Goal: Task Accomplishment & Management: Use online tool/utility

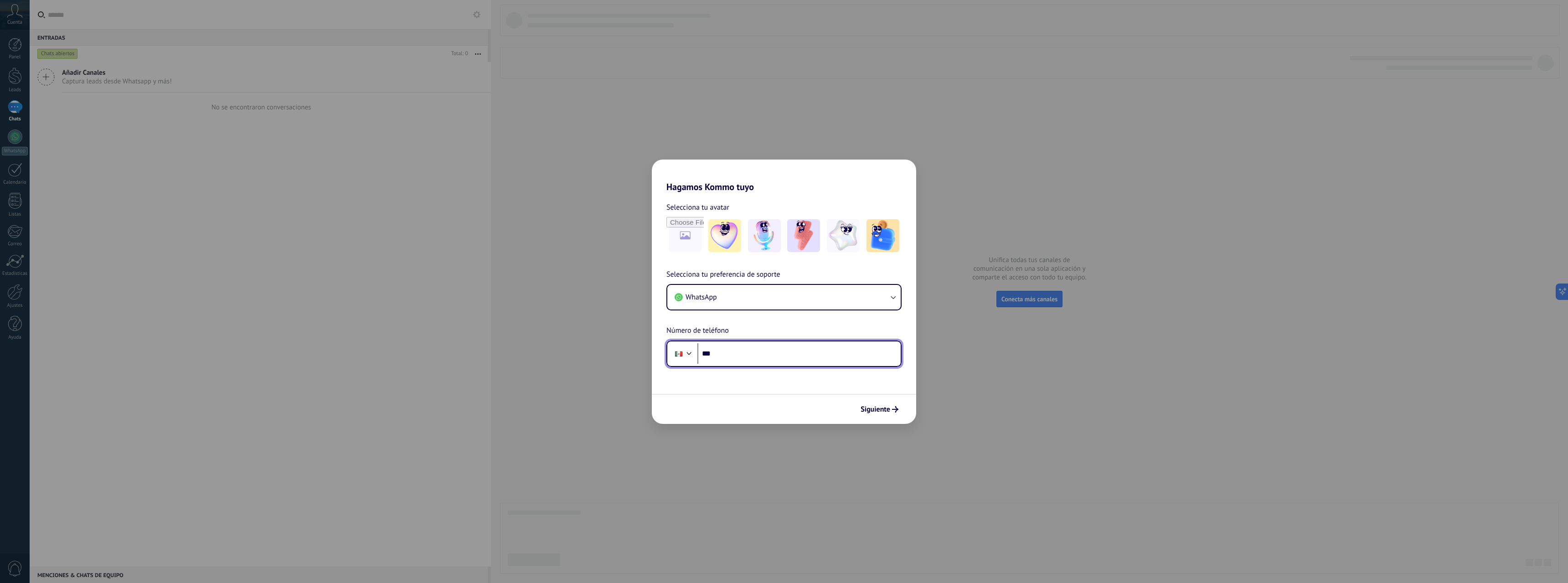
click at [821, 352] on input "***" at bounding box center [799, 354] width 203 height 21
type input "**********"
click at [888, 417] on div "Siguiente" at bounding box center [784, 408] width 264 height 30
click at [889, 413] on span "Siguiente" at bounding box center [875, 409] width 30 height 6
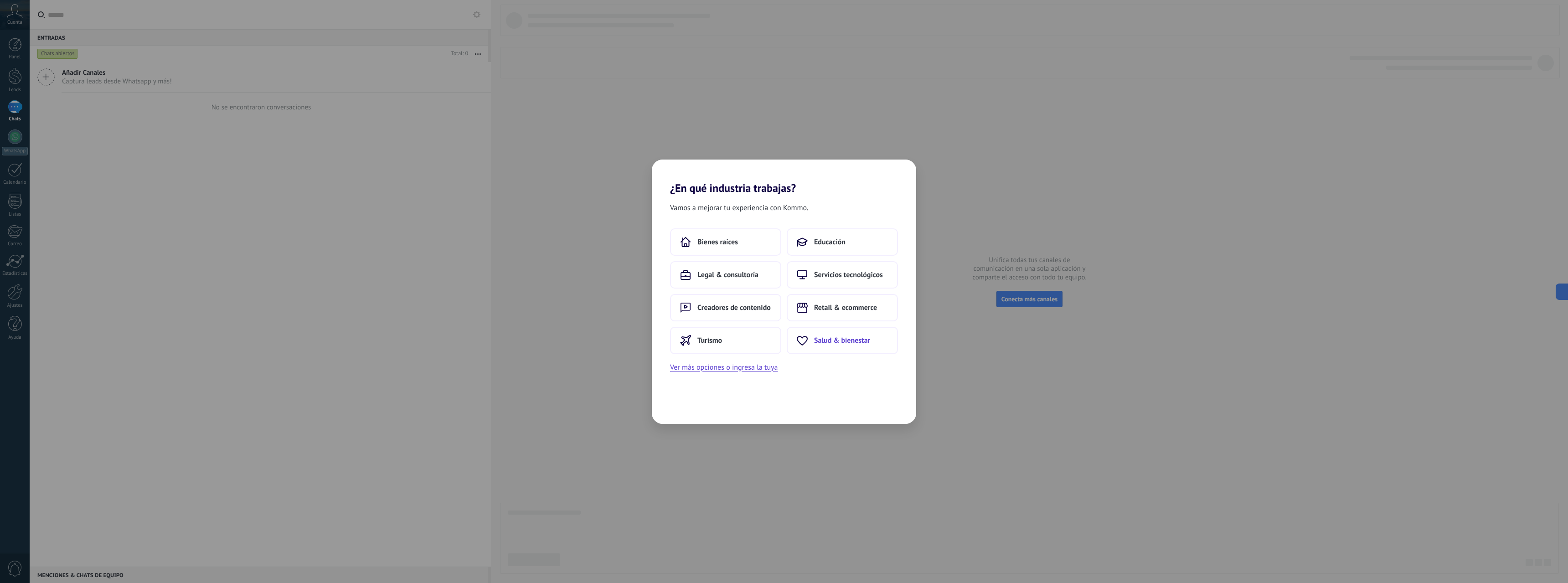
click at [852, 342] on span "Salud & bienestar" at bounding box center [842, 340] width 56 height 9
click at [743, 240] on button "Centro médico" at bounding box center [726, 242] width 111 height 27
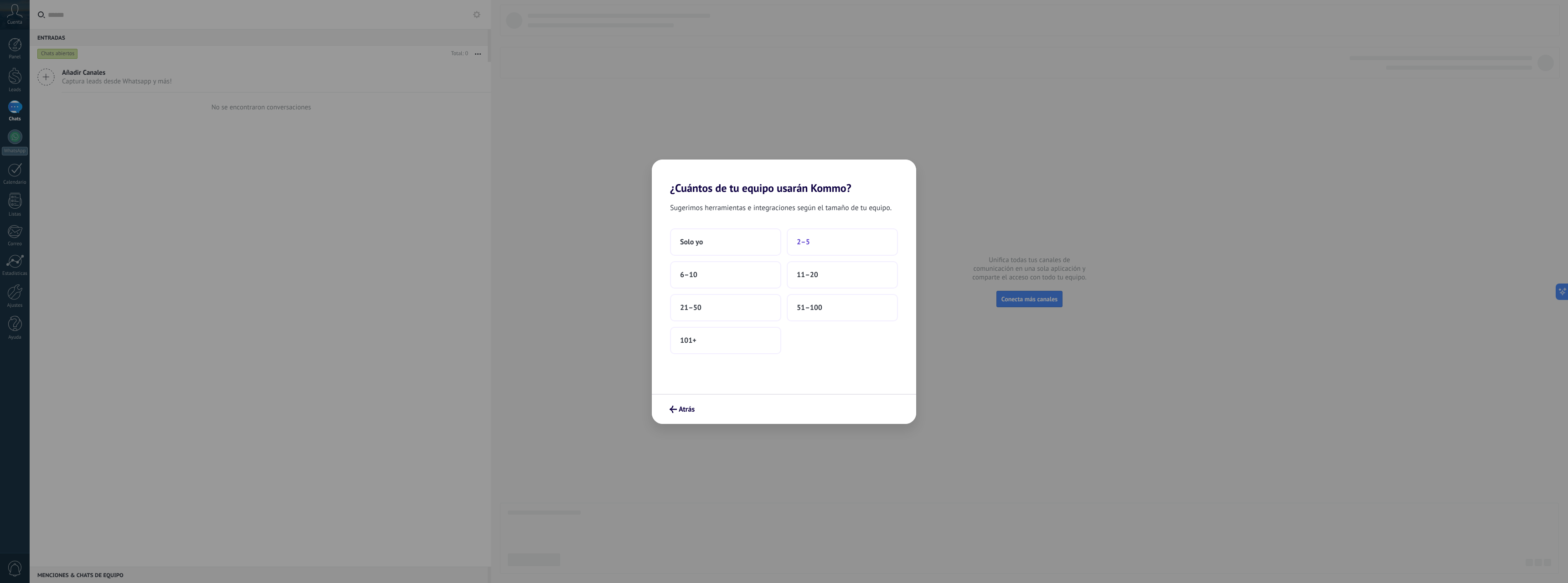
click at [853, 239] on button "2–5" at bounding box center [842, 242] width 111 height 27
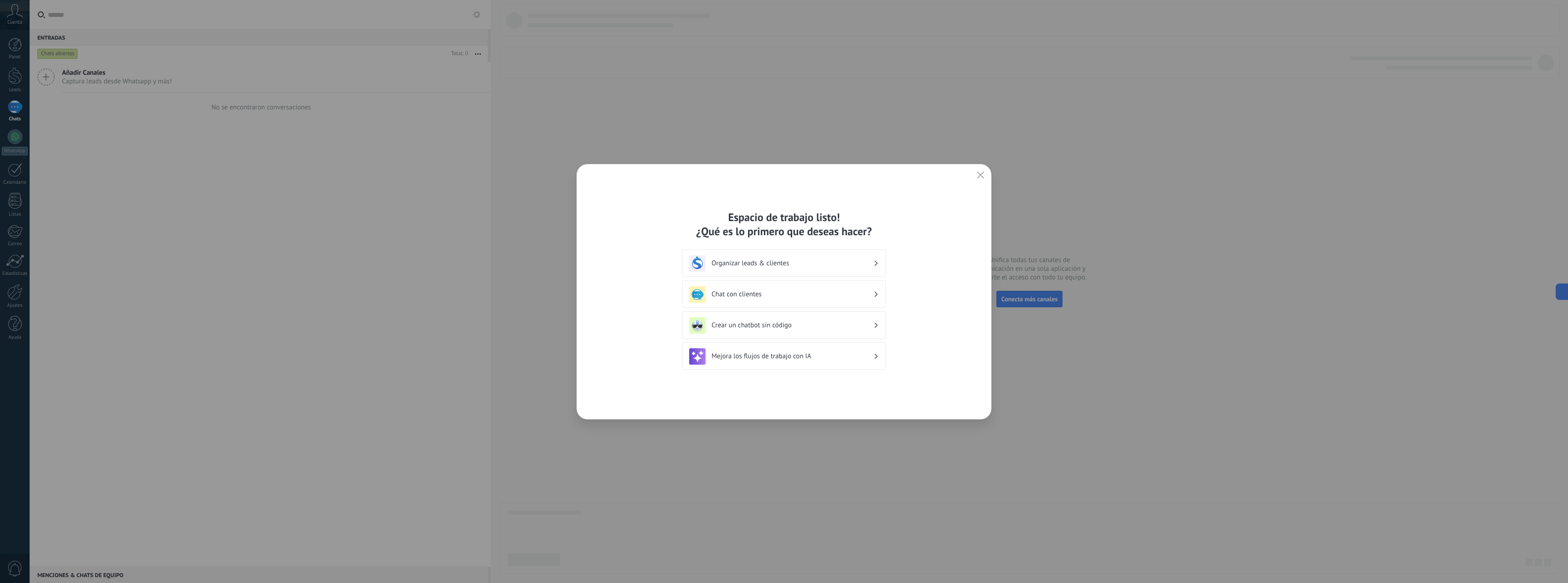
click at [811, 270] on div "Organizar leads & clientes" at bounding box center [784, 263] width 190 height 16
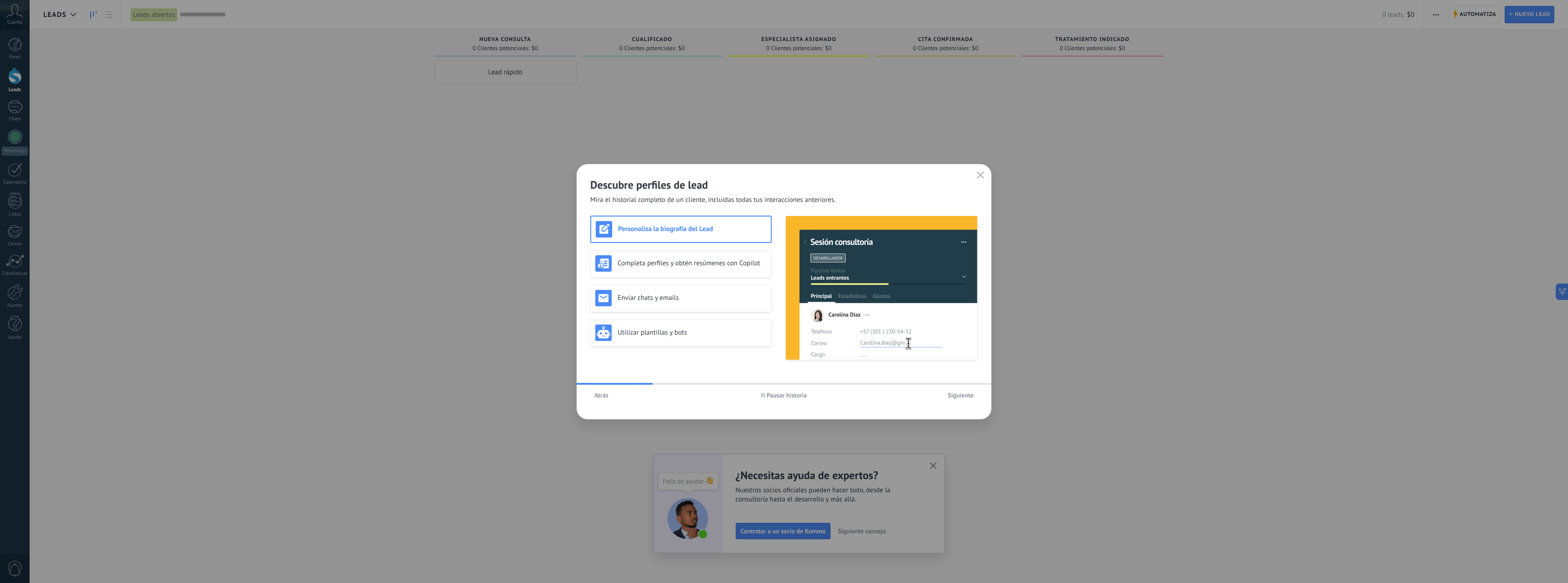
click at [984, 175] on button "button" at bounding box center [980, 175] width 12 height 13
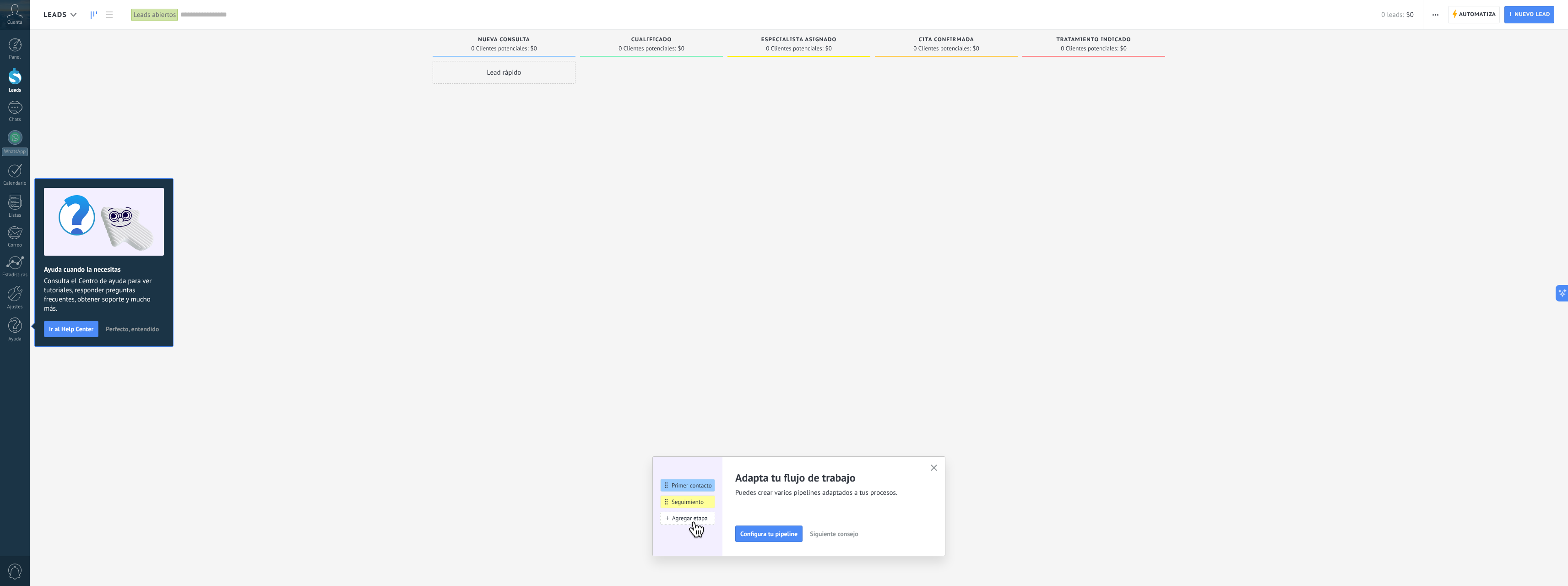
click at [12, 20] on span "Cuenta" at bounding box center [15, 23] width 15 height 6
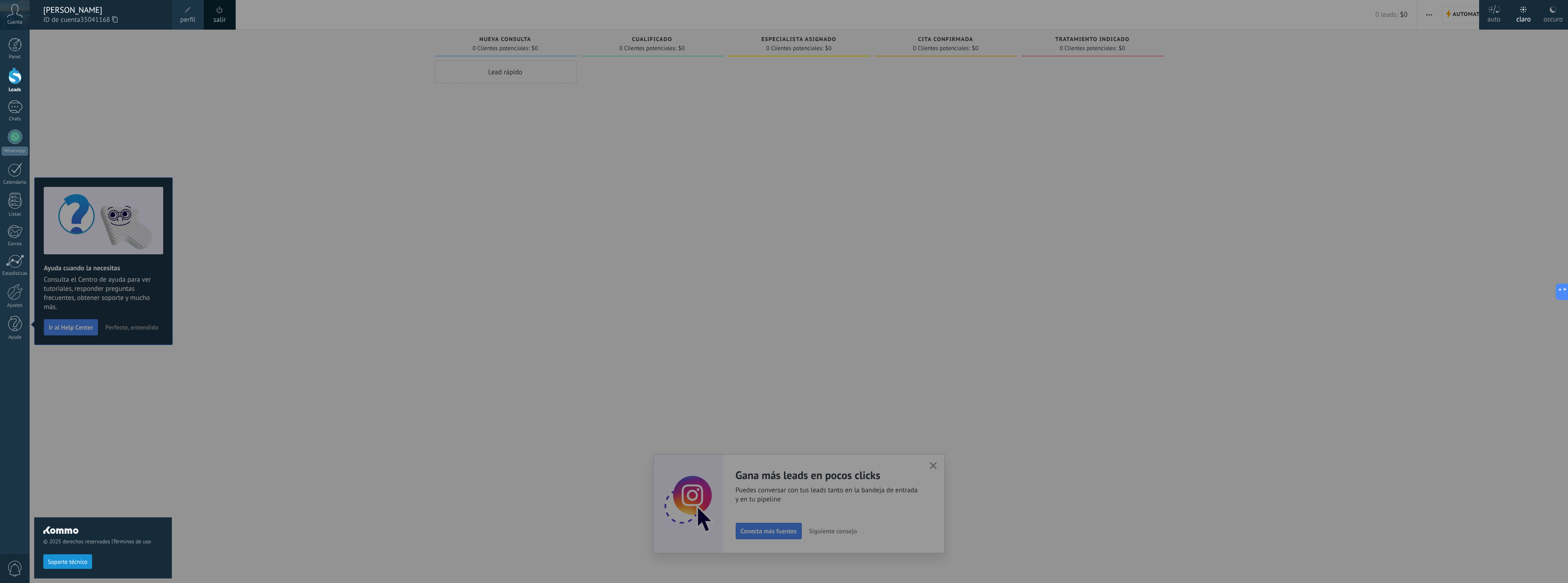
click at [90, 19] on span "35041168" at bounding box center [99, 20] width 37 height 10
click at [88, 7] on div "[PERSON_NAME]" at bounding box center [103, 10] width 119 height 10
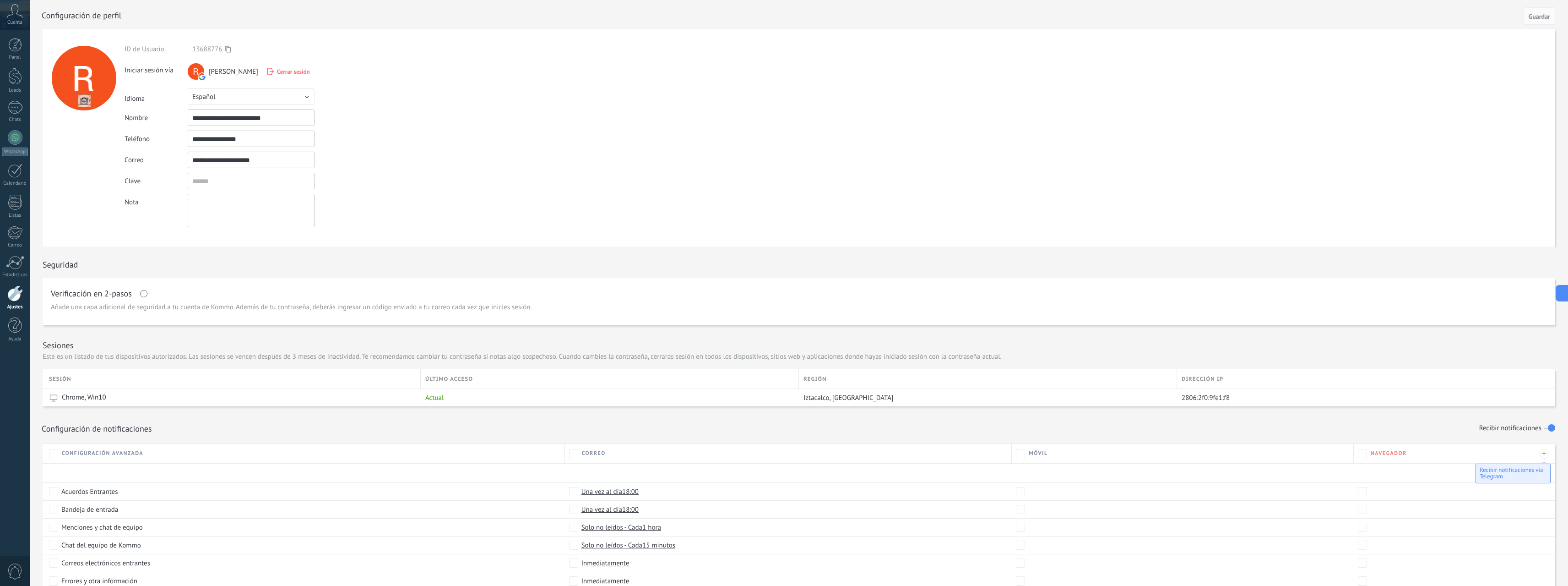
click at [15, 15] on icon at bounding box center [15, 11] width 16 height 13
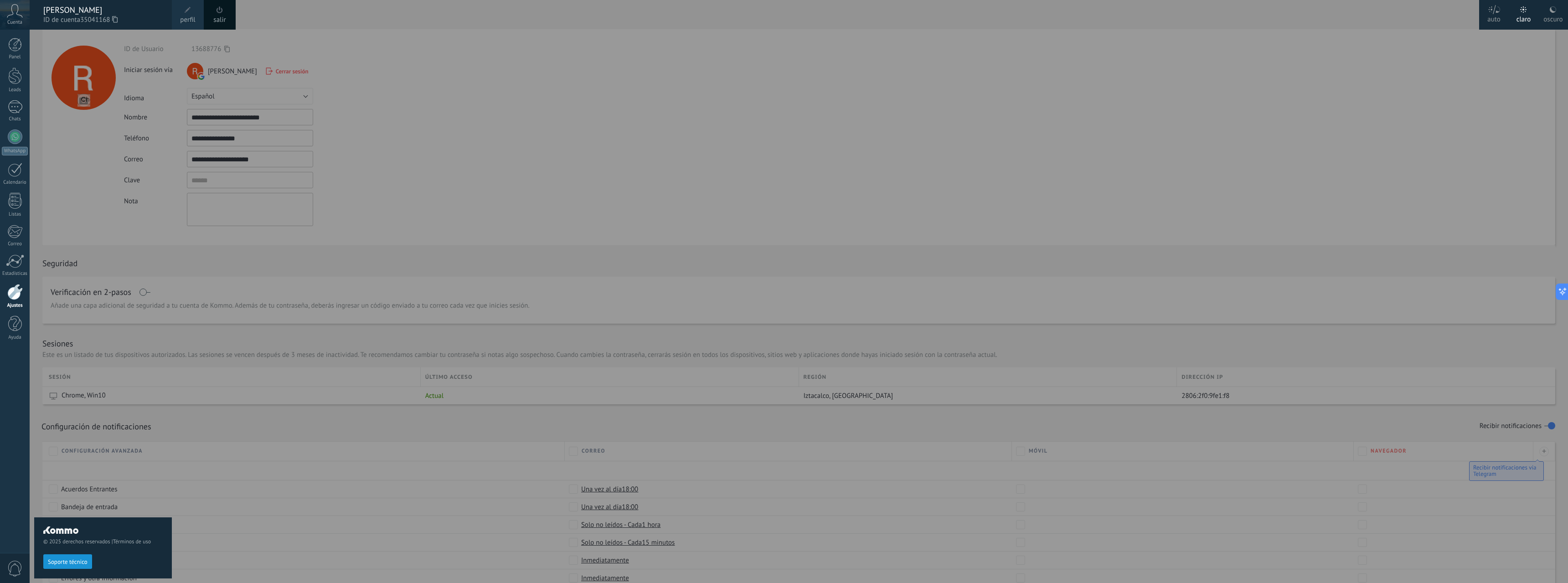
click at [91, 10] on div "[PERSON_NAME]" at bounding box center [103, 10] width 119 height 10
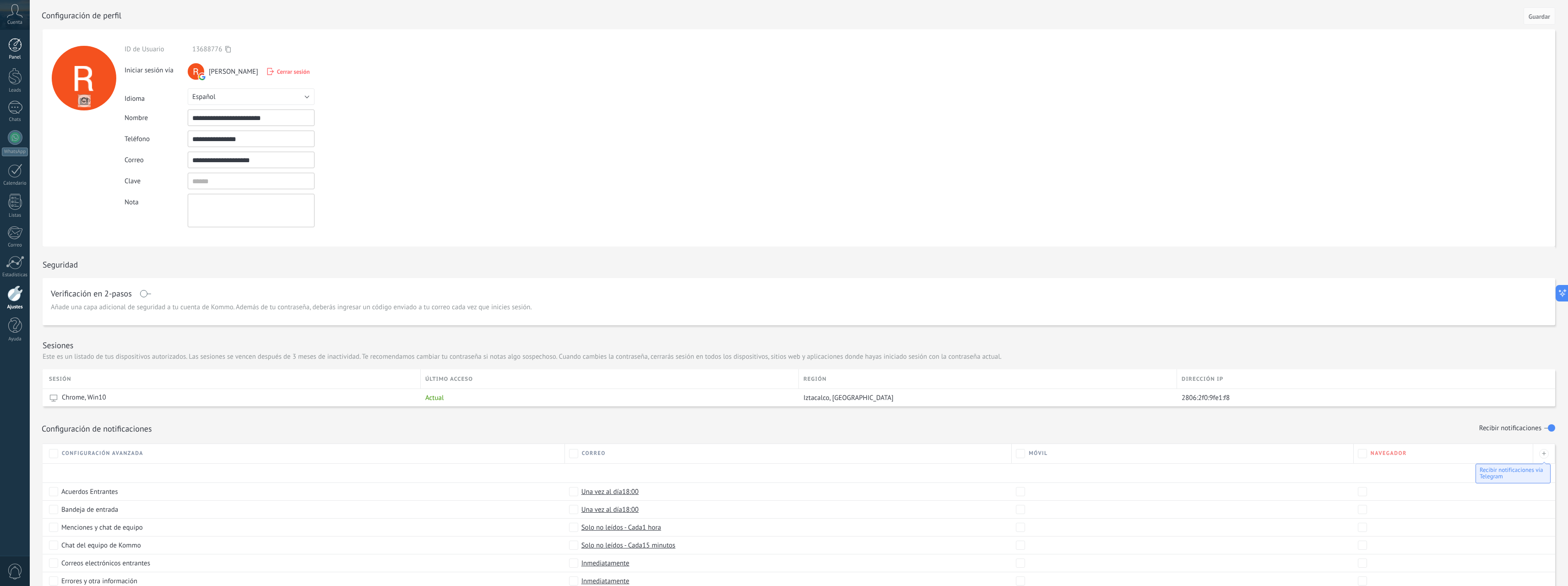
click at [16, 45] on div at bounding box center [15, 45] width 13 height 13
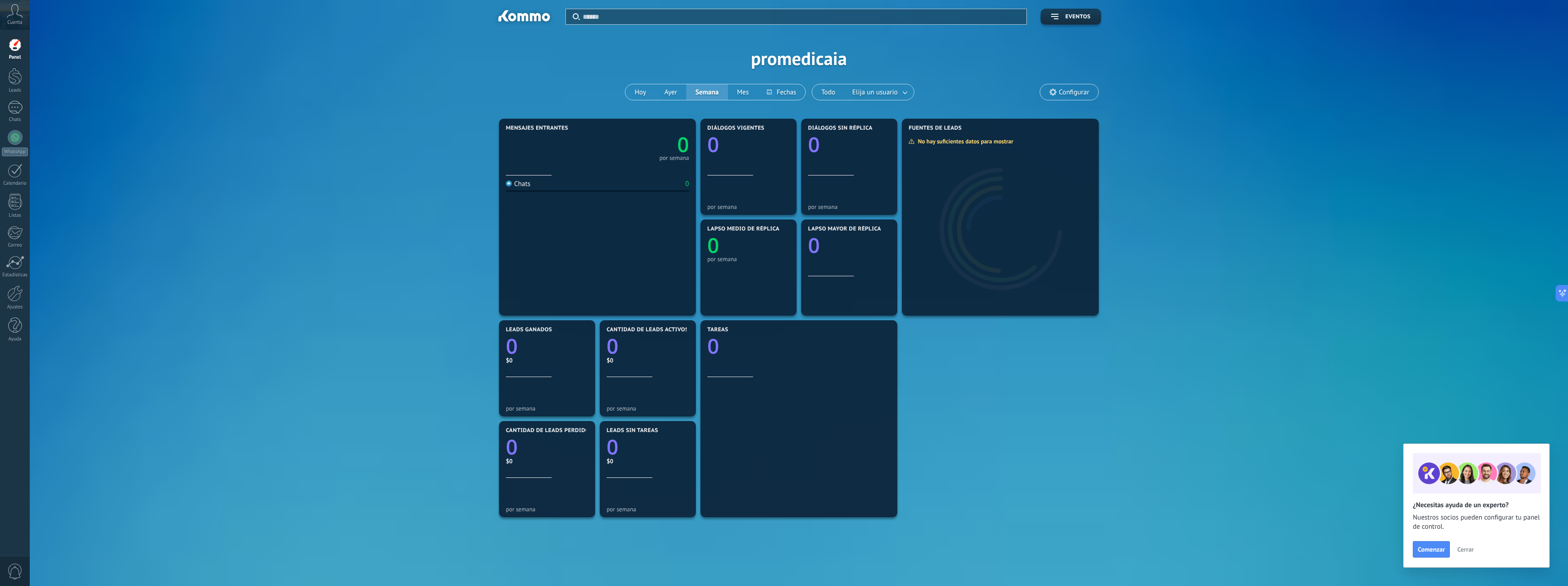
click at [19, 577] on span "0" at bounding box center [15, 571] width 15 height 16
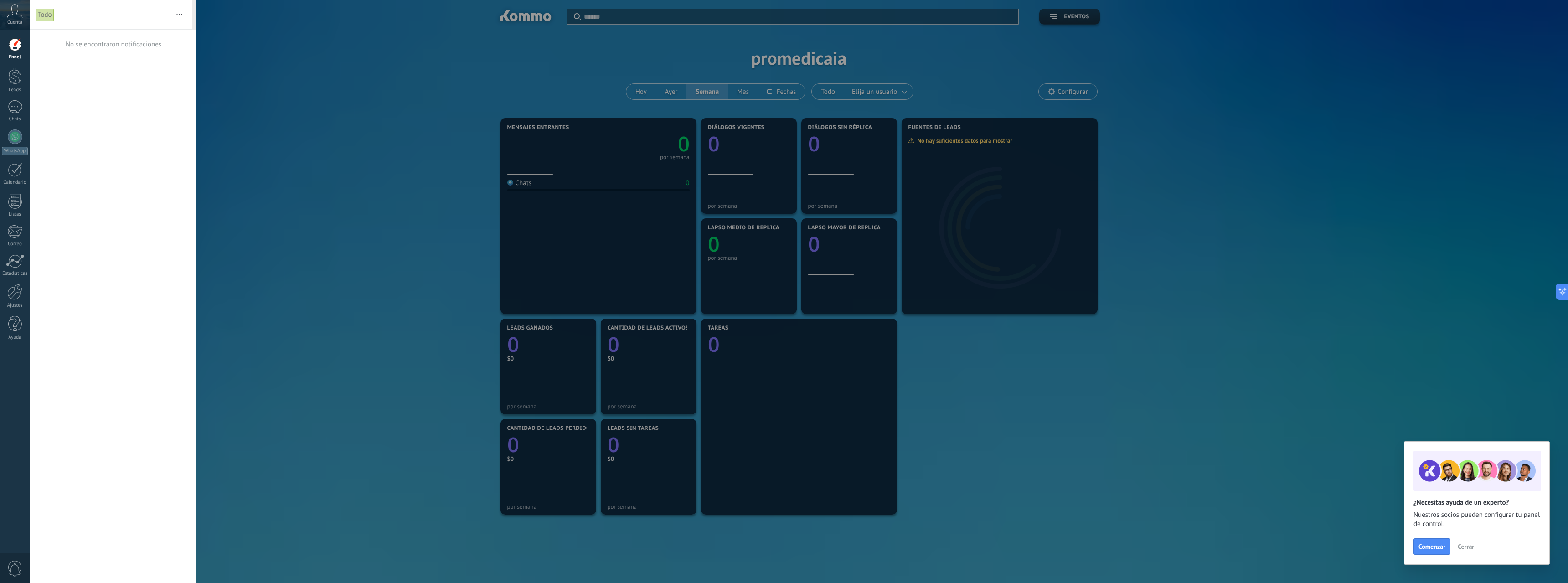
click at [16, 12] on icon at bounding box center [15, 11] width 16 height 13
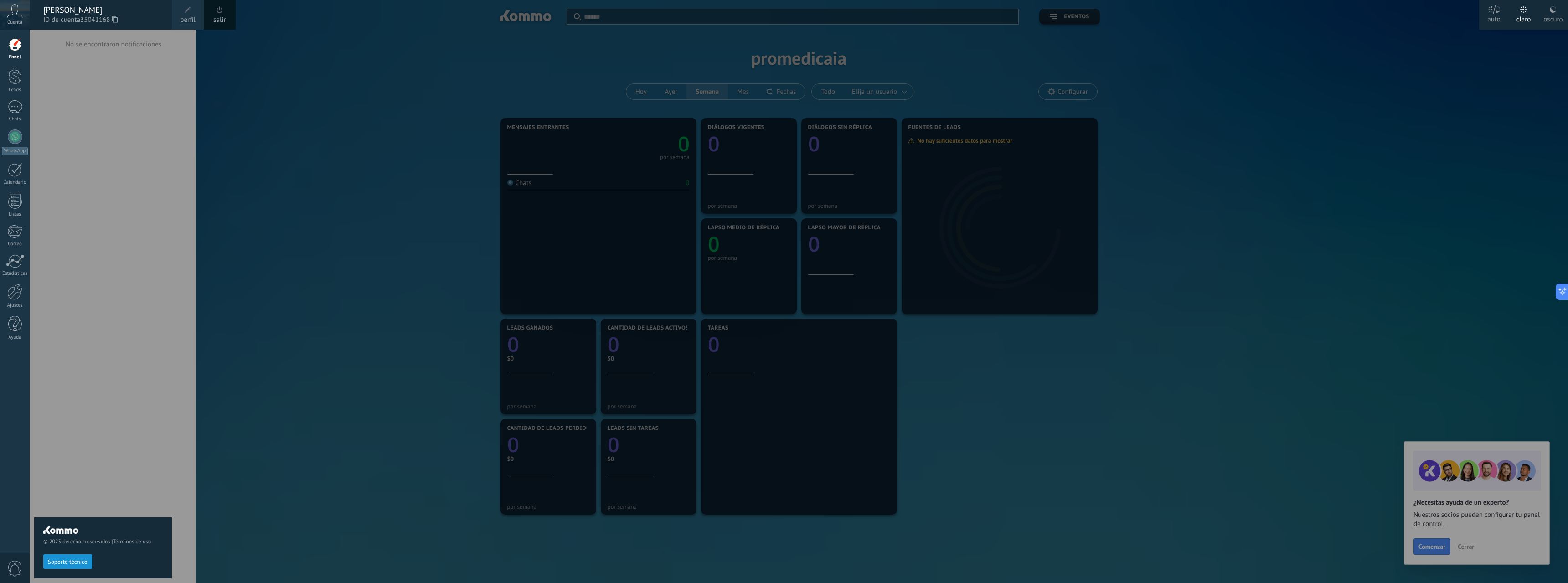
click at [104, 13] on div "[PERSON_NAME]" at bounding box center [103, 10] width 119 height 10
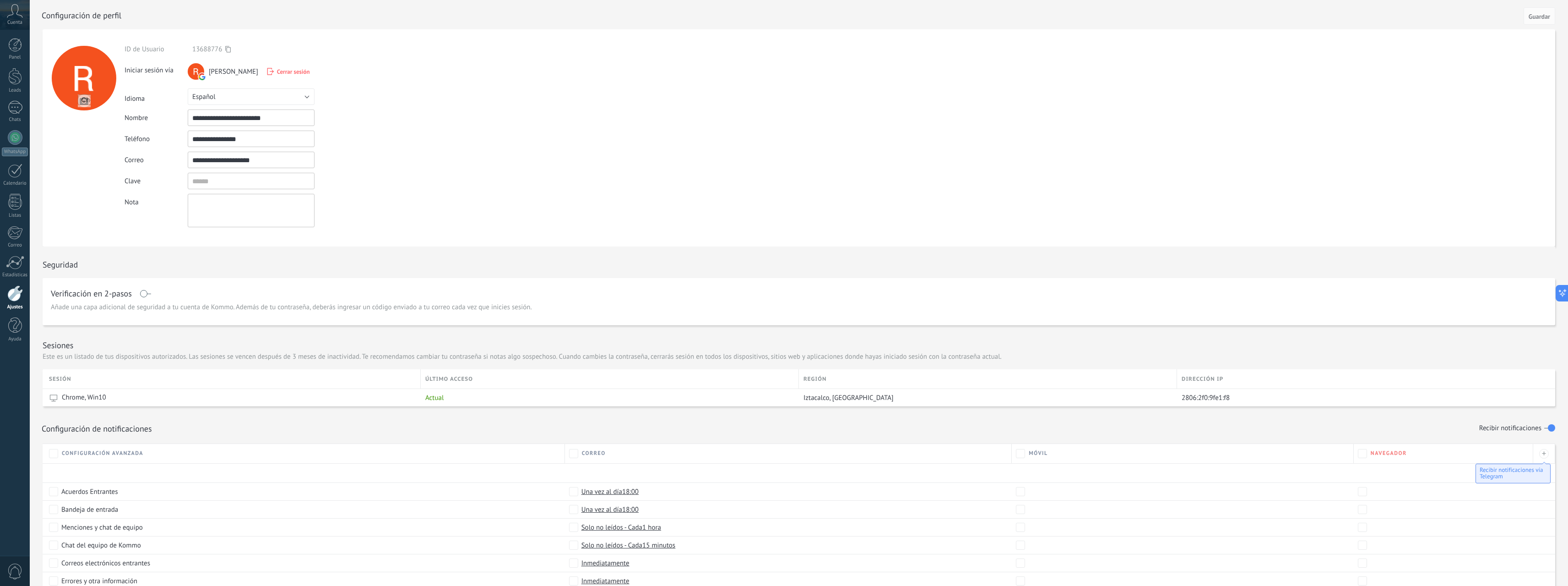
click at [15, 11] on icon at bounding box center [15, 11] width 16 height 13
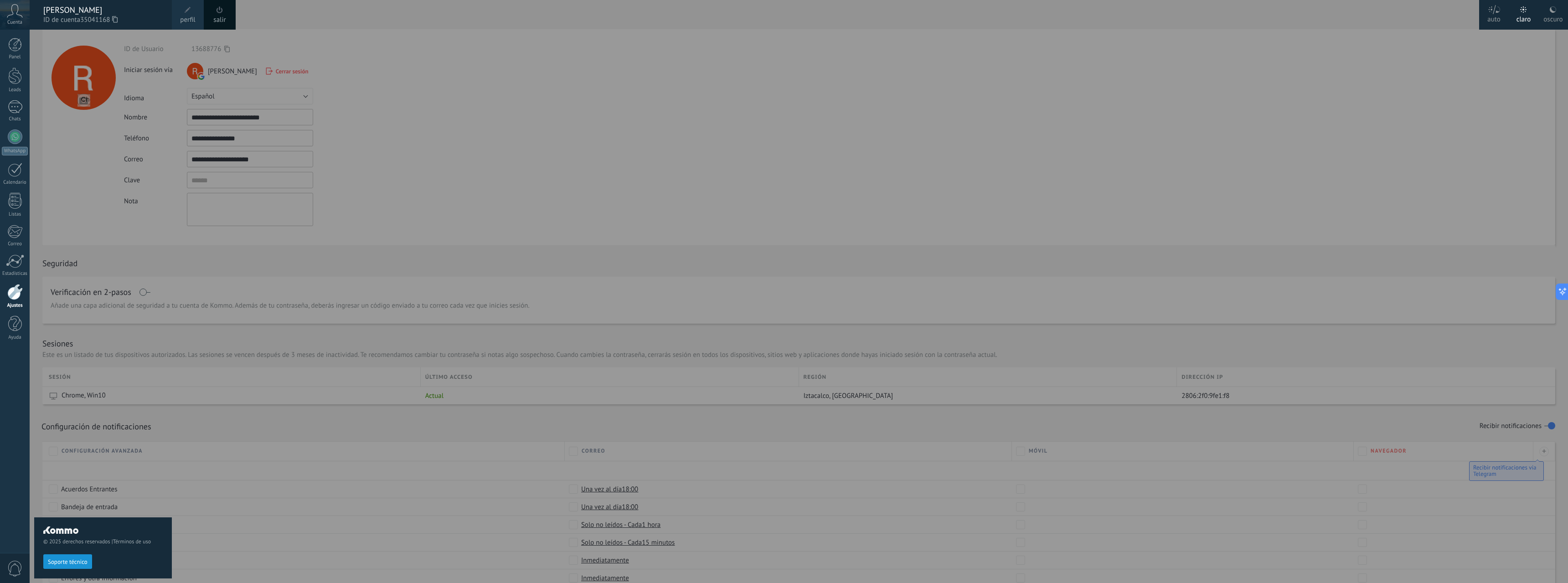
click at [454, 127] on div at bounding box center [814, 292] width 1568 height 583
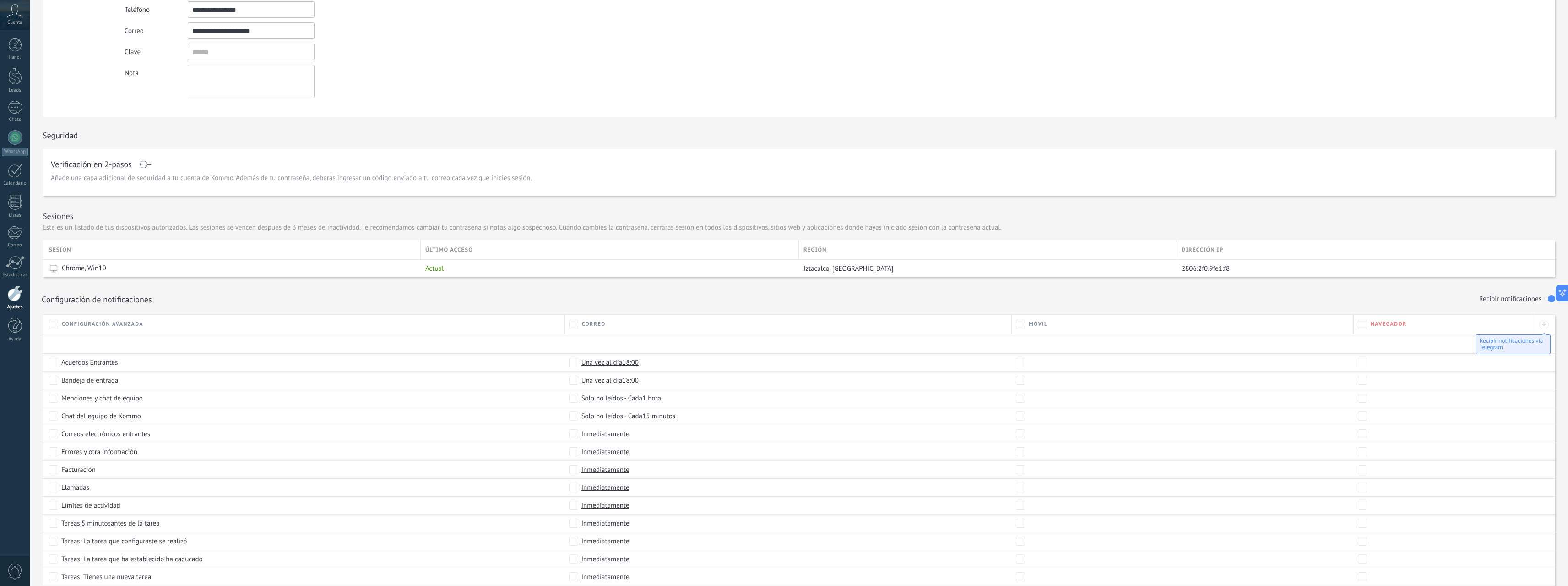
scroll to position [182, 0]
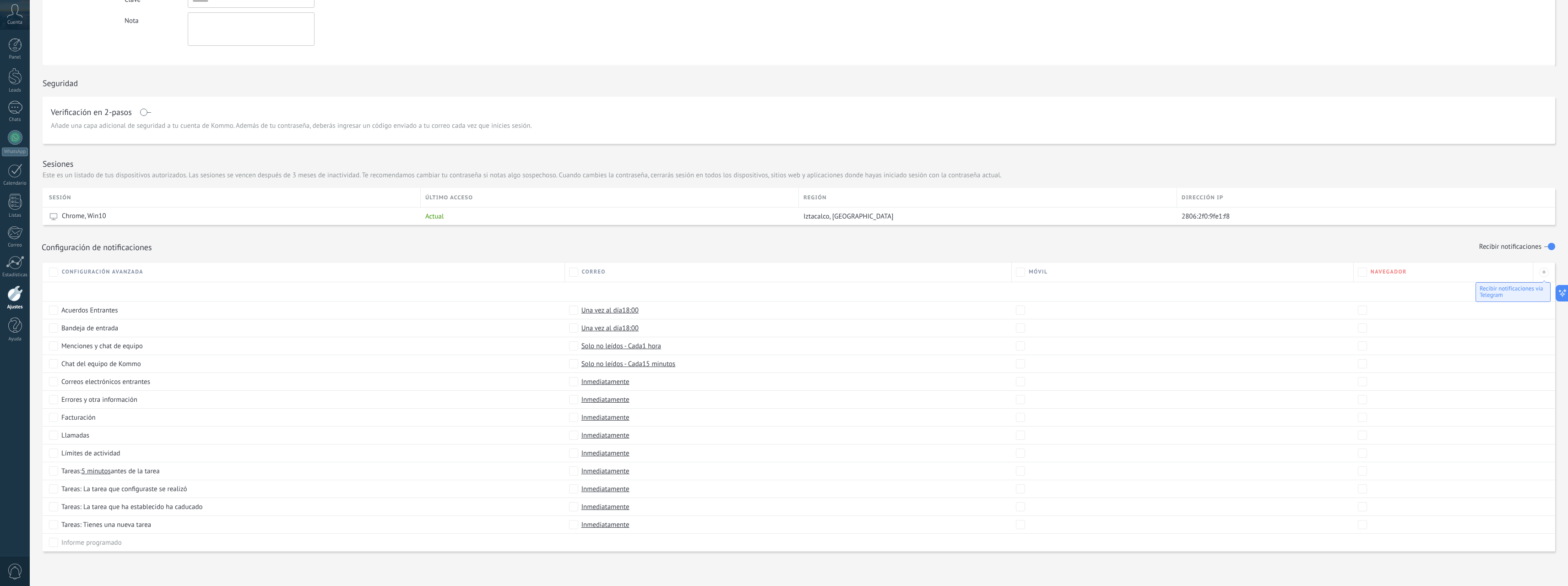
click at [15, 300] on div at bounding box center [15, 294] width 15 height 16
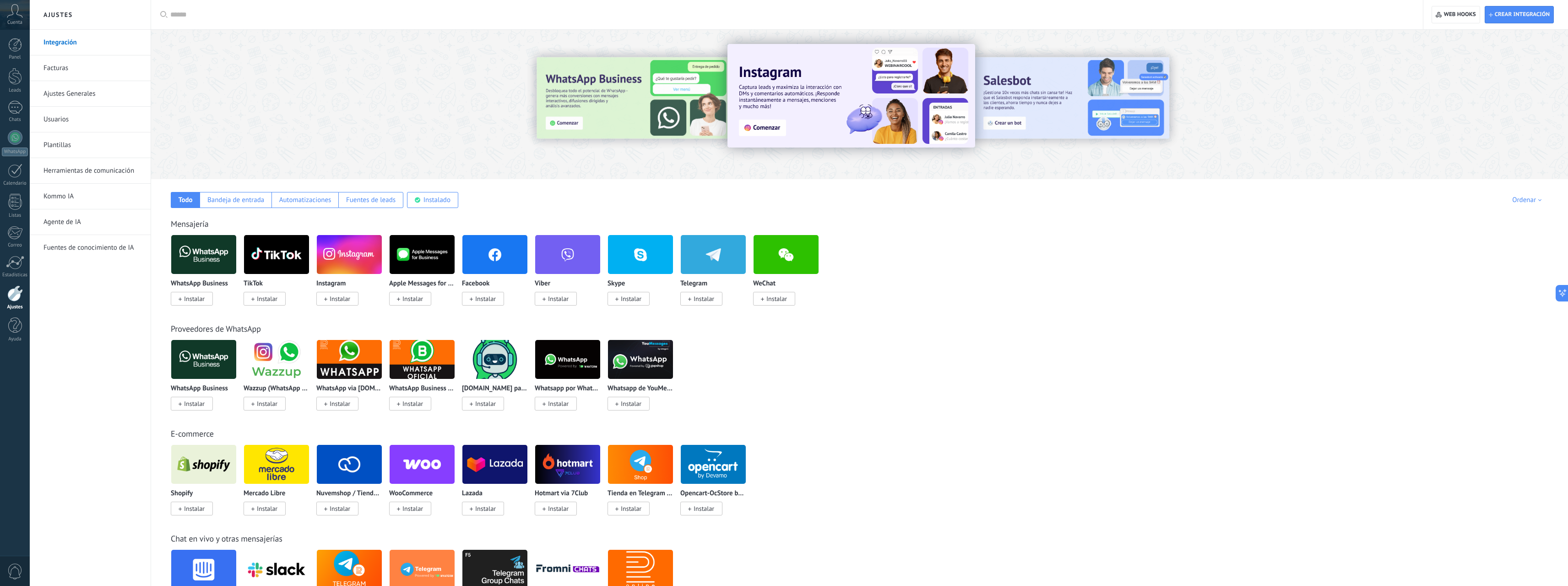
click at [82, 70] on link "Facturas" at bounding box center [92, 69] width 98 height 26
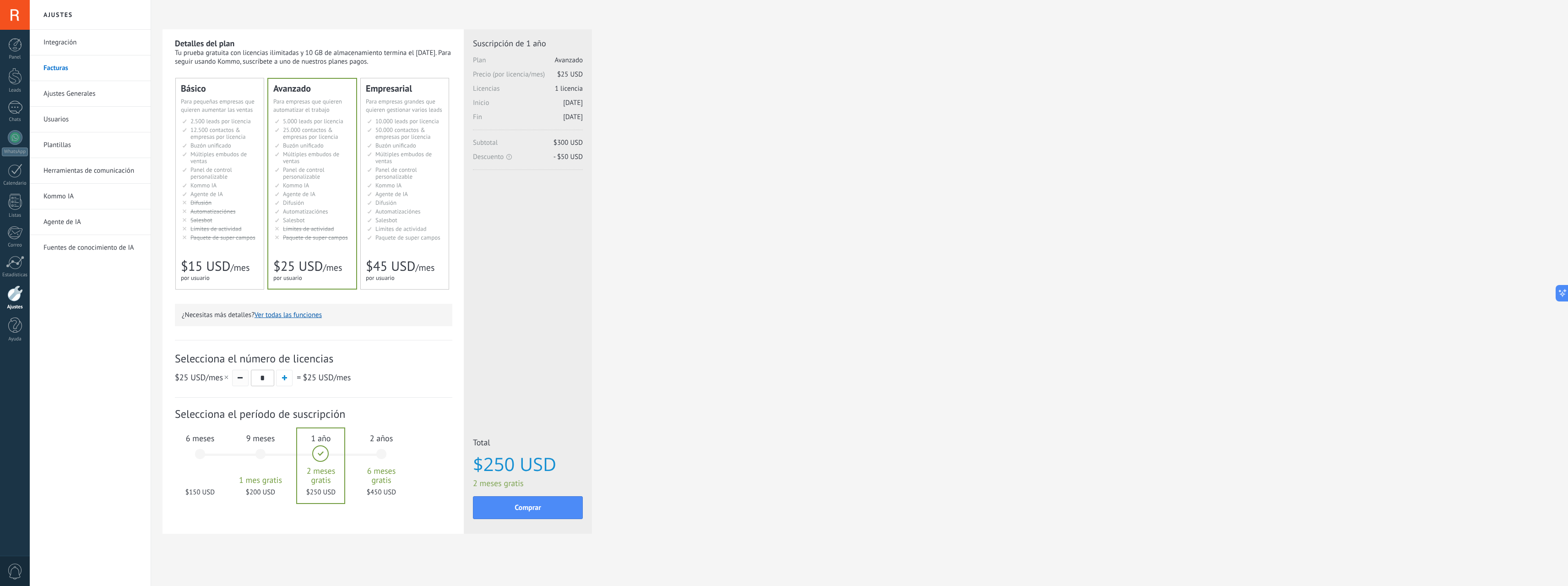
click at [243, 379] on span "button" at bounding box center [240, 377] width 5 height 1
click at [263, 447] on div "9 meses 1 mes gratis $200 USD" at bounding box center [260, 458] width 50 height 65
click at [193, 437] on span "6 meses" at bounding box center [200, 438] width 50 height 10
click at [390, 444] on div "2 años 6 meses gratis $450 USD" at bounding box center [381, 458] width 50 height 65
click at [316, 210] on span "Automatizaciónes" at bounding box center [306, 211] width 45 height 8
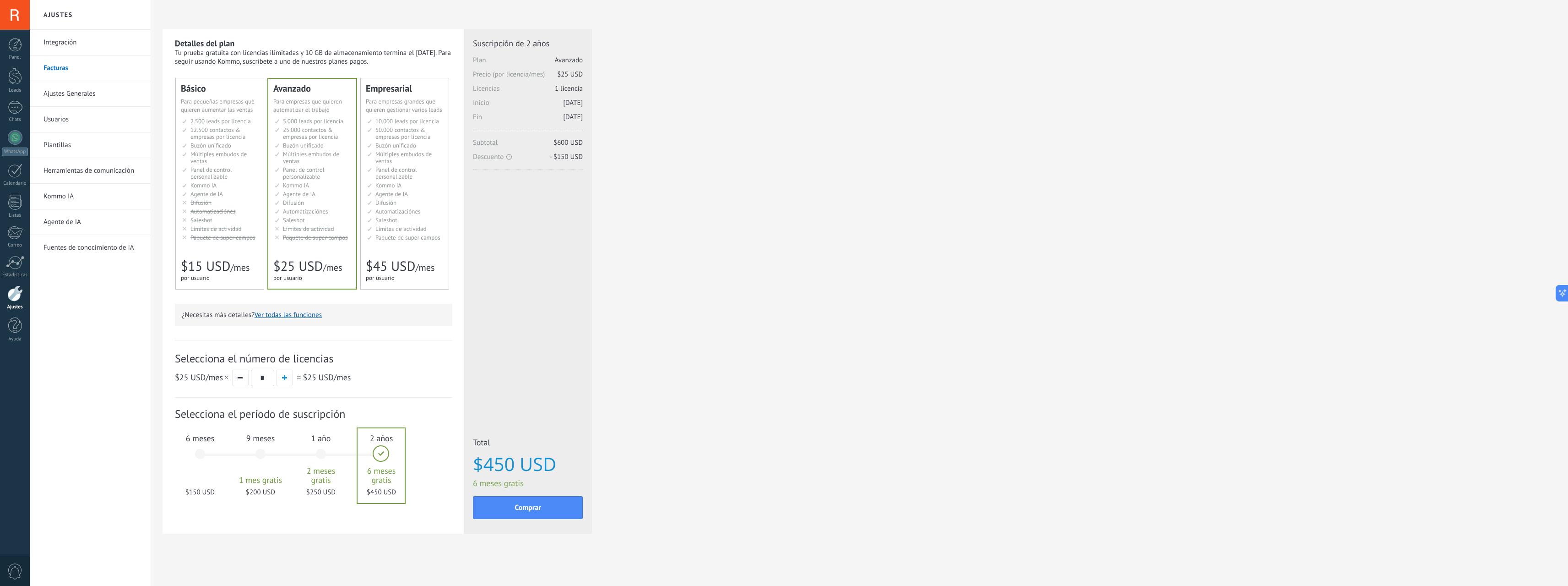
scroll to position [1, 0]
click at [214, 380] on span "$25 USD /mes" at bounding box center [202, 376] width 55 height 10
click at [199, 377] on span "$25 USD" at bounding box center [190, 376] width 31 height 10
click at [172, 373] on div "Detalles del plan Tu prueba gratuita con licencias ilimitadas y 10 GB de almace…" at bounding box center [313, 281] width 301 height 504
click at [284, 379] on span "button" at bounding box center [284, 377] width 5 height 5
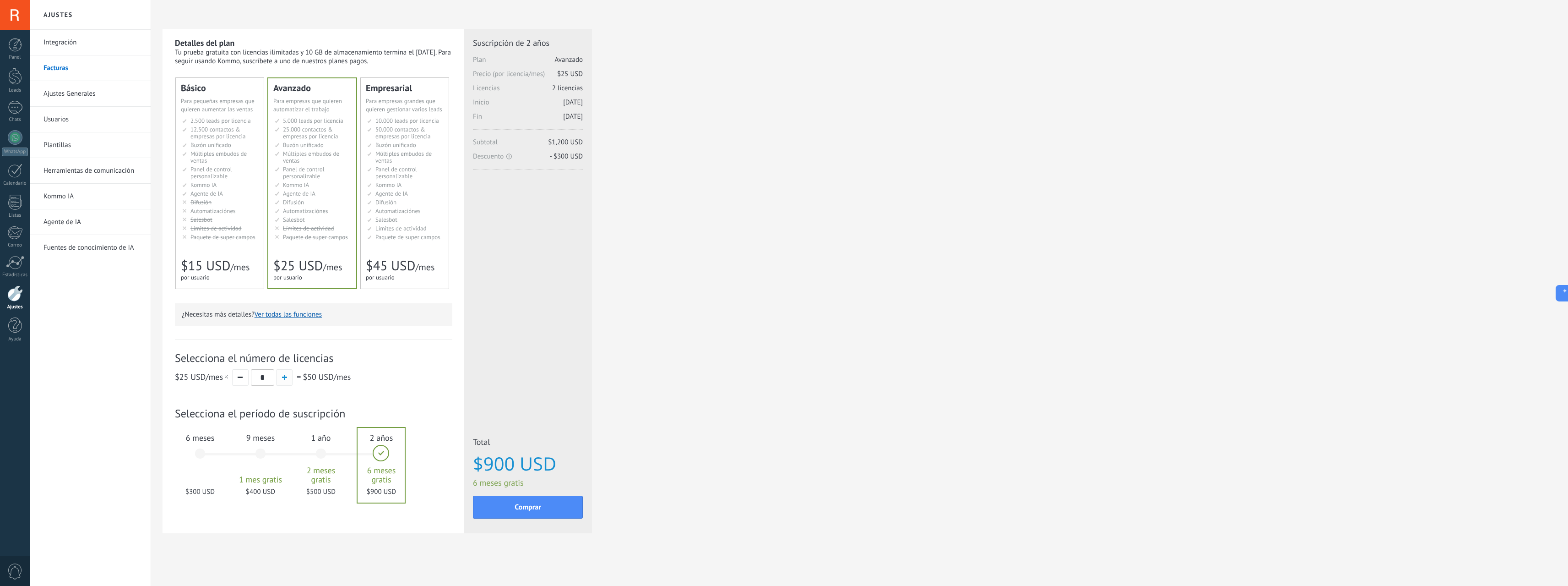
click at [284, 379] on span "button" at bounding box center [284, 377] width 5 height 5
click at [230, 379] on div "$25 USD /mes * = $100 USD /mes" at bounding box center [314, 377] width 278 height 17
click at [234, 382] on button "button" at bounding box center [240, 377] width 17 height 17
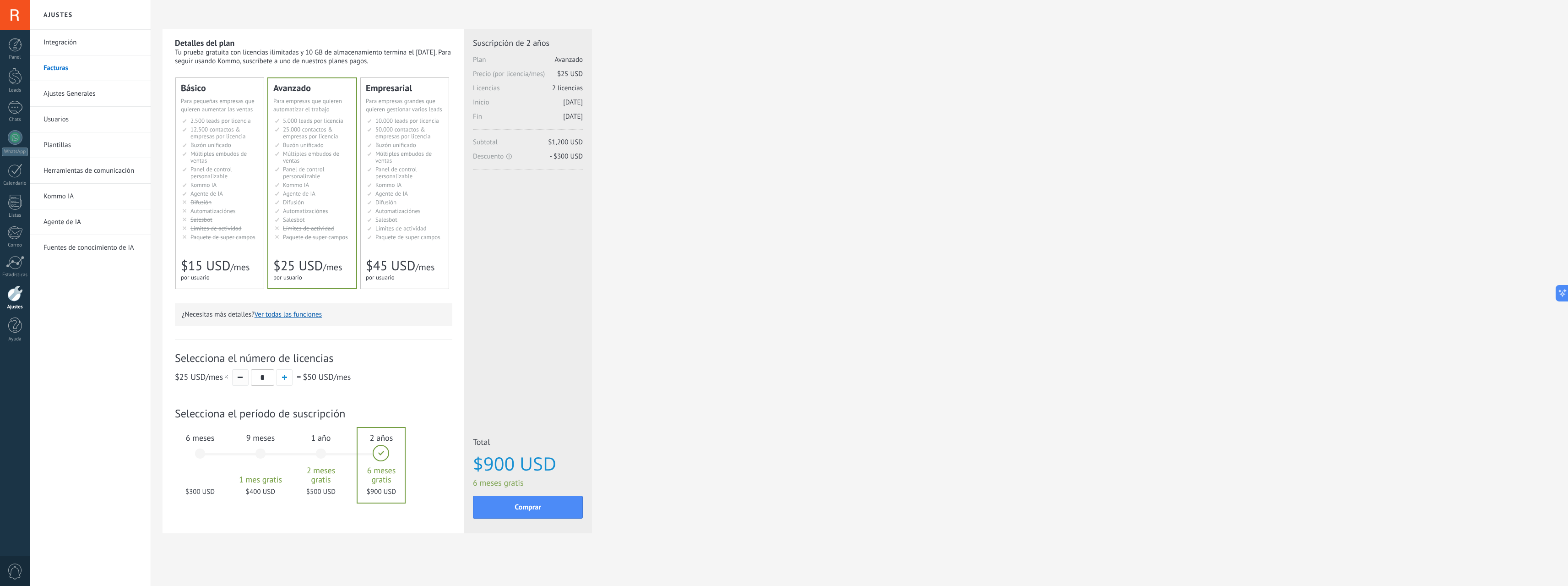
click at [237, 382] on button "button" at bounding box center [240, 377] width 17 height 17
type input "*"
click at [237, 382] on button "button" at bounding box center [240, 377] width 17 height 17
click at [184, 443] on div "6 meses $150 USD" at bounding box center [200, 458] width 50 height 65
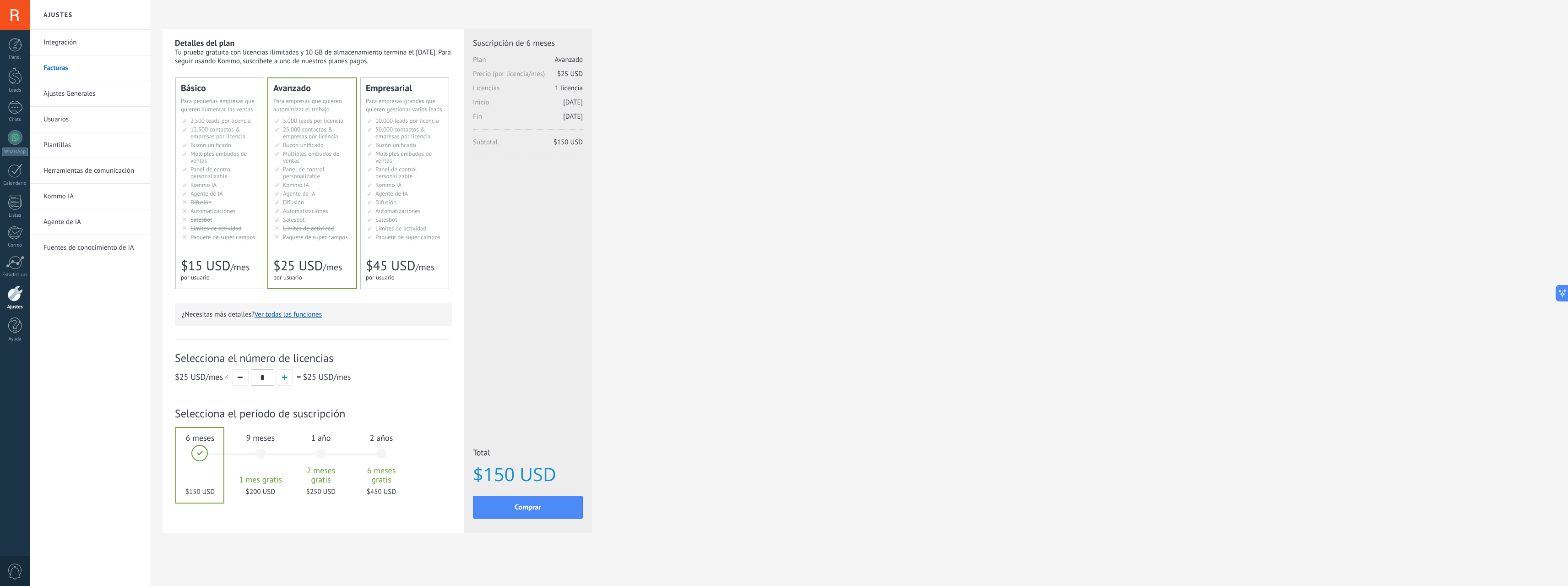
click at [259, 439] on span "9 meses" at bounding box center [260, 437] width 50 height 10
click at [329, 431] on div "1 año 2 meses gratis $250 USD" at bounding box center [320, 458] width 50 height 65
click at [366, 432] on div "2 años 6 meses gratis $450 USD" at bounding box center [381, 458] width 50 height 65
click at [198, 441] on span "6 meses" at bounding box center [200, 437] width 50 height 10
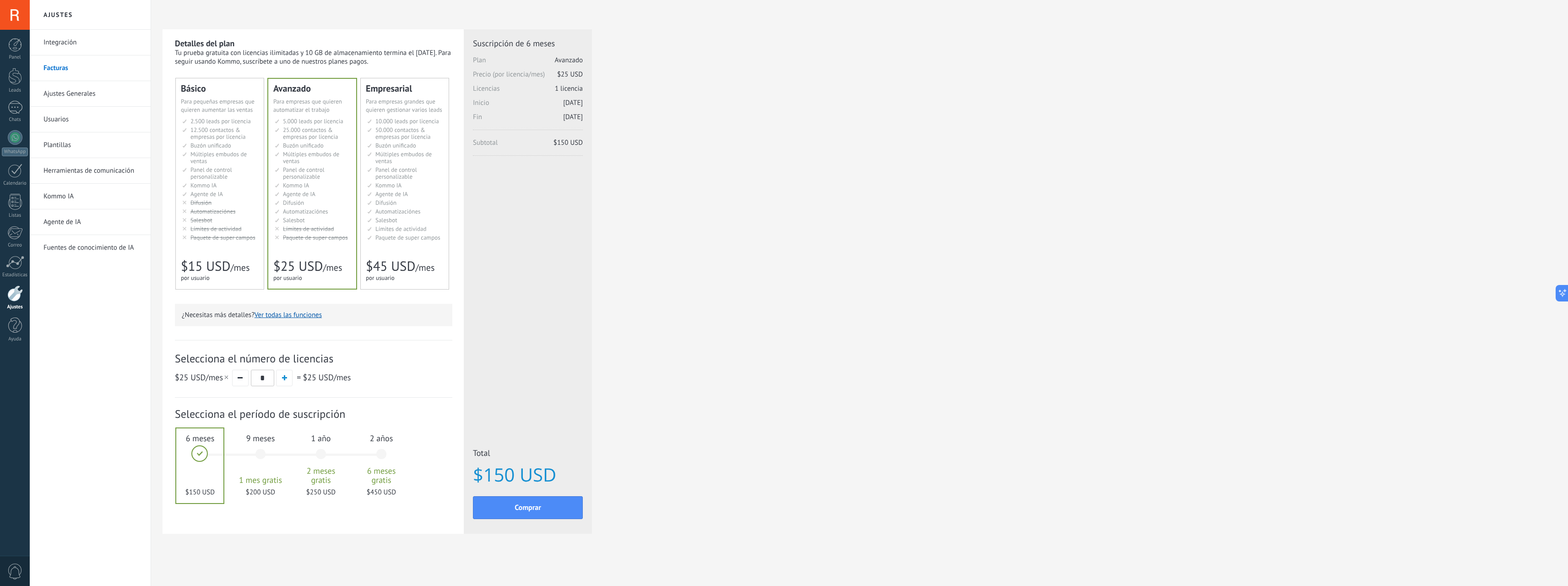
click at [389, 117] on span "10.000 leads por licencia" at bounding box center [407, 121] width 64 height 8
click at [317, 144] on span "Buzón unificado" at bounding box center [303, 145] width 41 height 8
click at [331, 151] on span "Múltiples embudos de ventas" at bounding box center [311, 158] width 56 height 15
click at [208, 154] on span "Múltiples embudos de ventas" at bounding box center [219, 158] width 56 height 15
click at [309, 144] on span "Buzón unificado" at bounding box center [303, 145] width 41 height 8
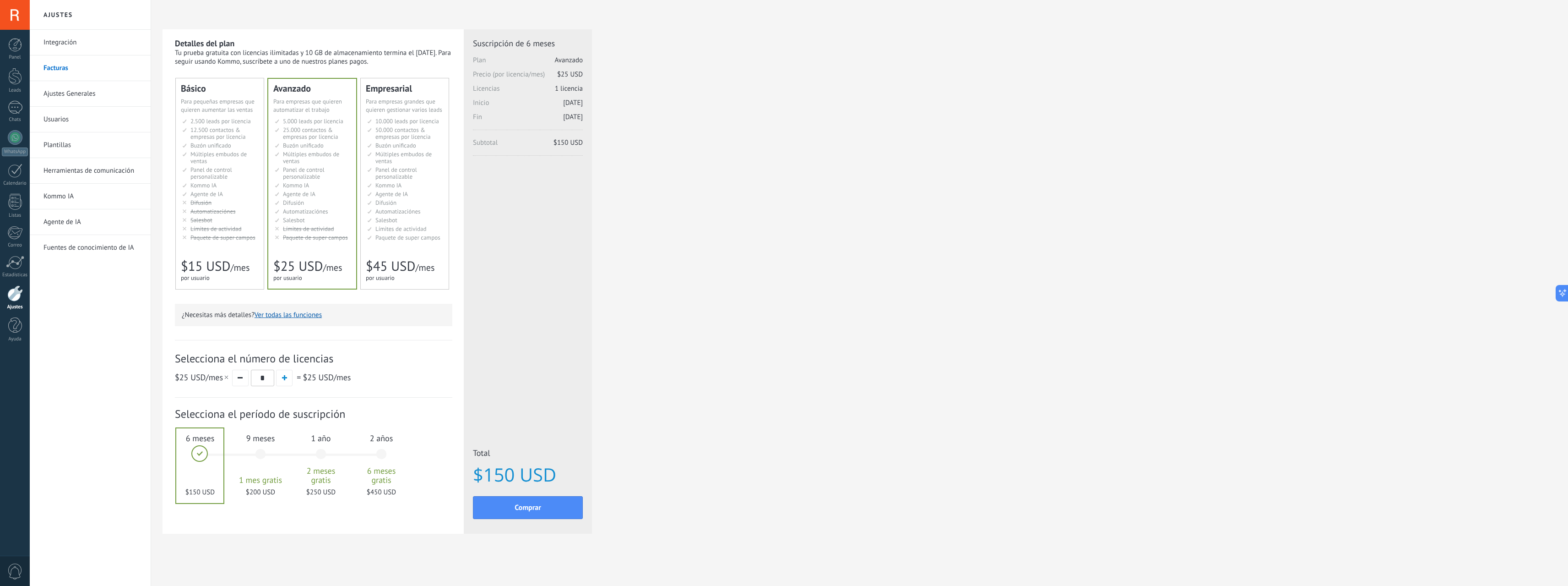
click at [60, 71] on link "Facturas" at bounding box center [92, 69] width 98 height 26
click at [194, 438] on span "6 meses" at bounding box center [200, 438] width 50 height 10
click at [267, 315] on button "Ver todas las funciones" at bounding box center [288, 315] width 67 height 9
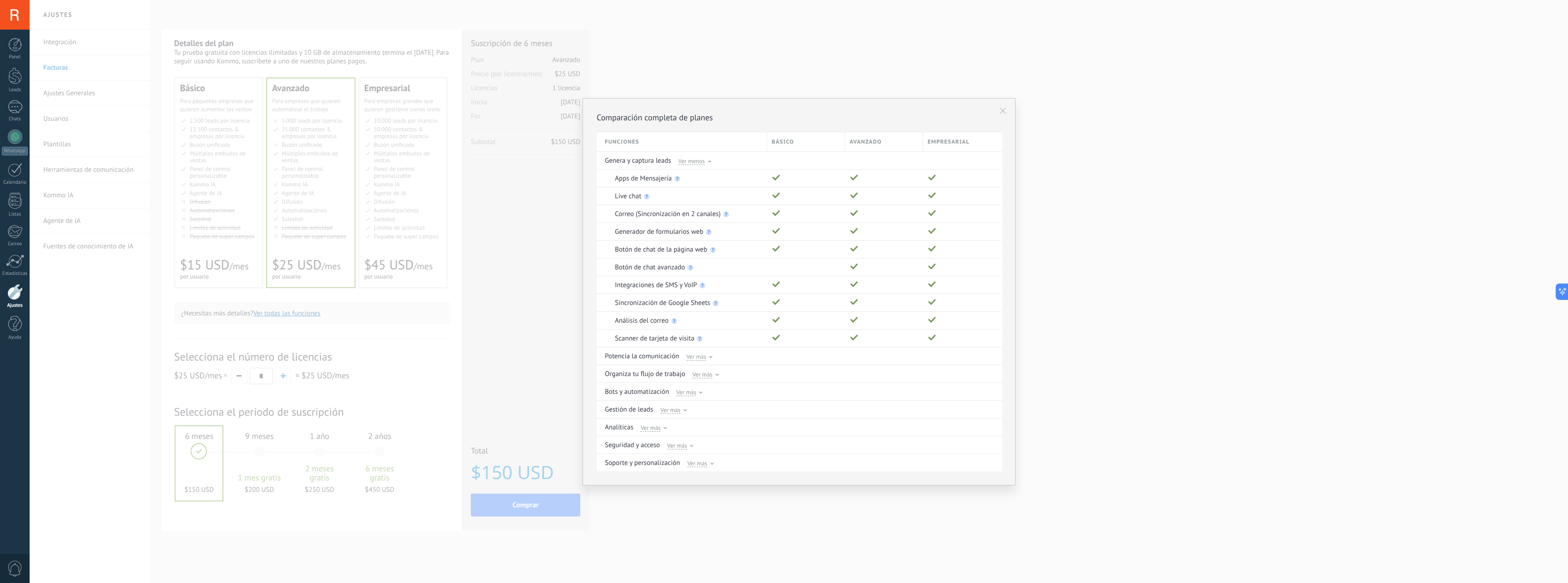
click at [376, 150] on div "Comparación completa de planes Funciones Básico Avanzado Empresarial Genera y c…" at bounding box center [799, 292] width 1538 height 583
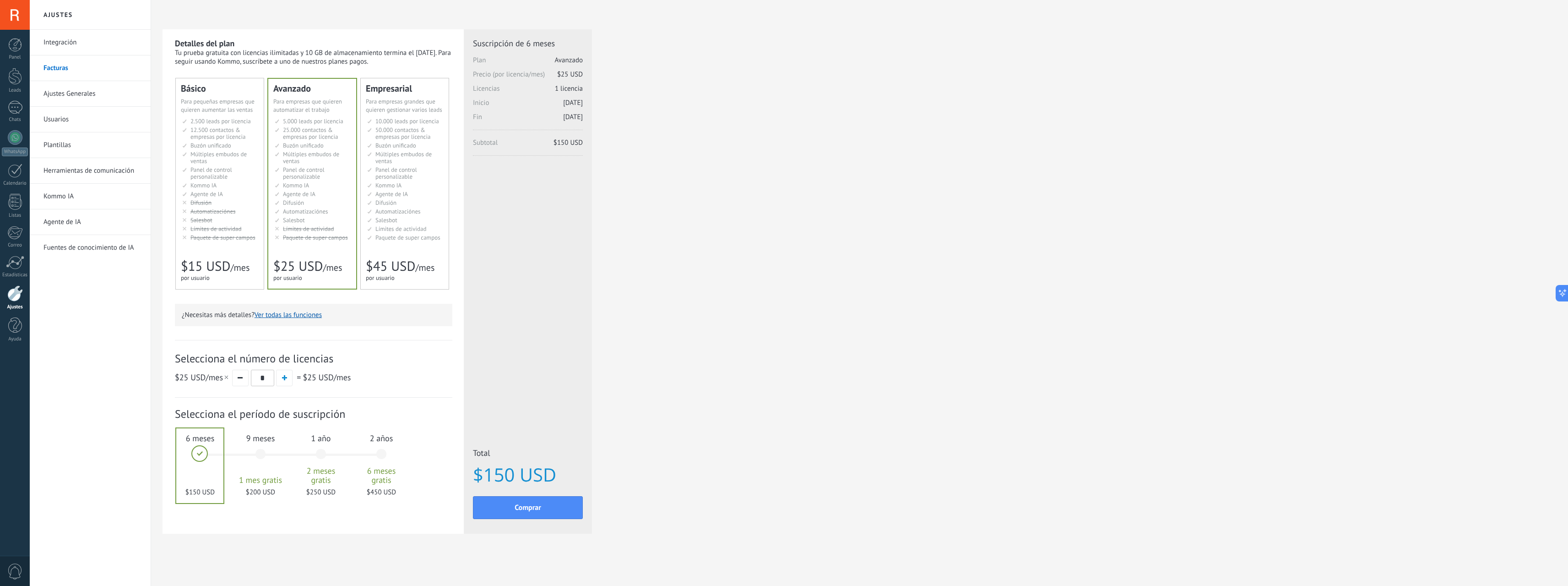
click at [89, 45] on link "Integración" at bounding box center [92, 43] width 98 height 26
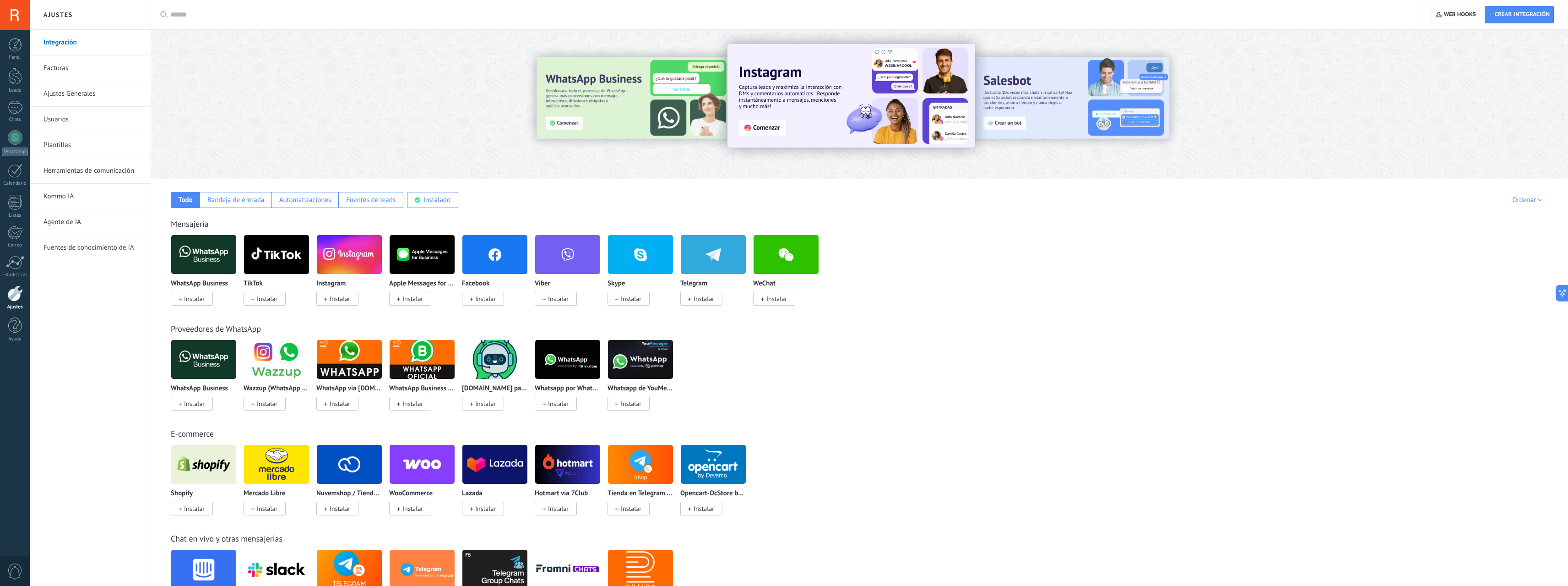
click at [61, 68] on link "Facturas" at bounding box center [92, 69] width 98 height 26
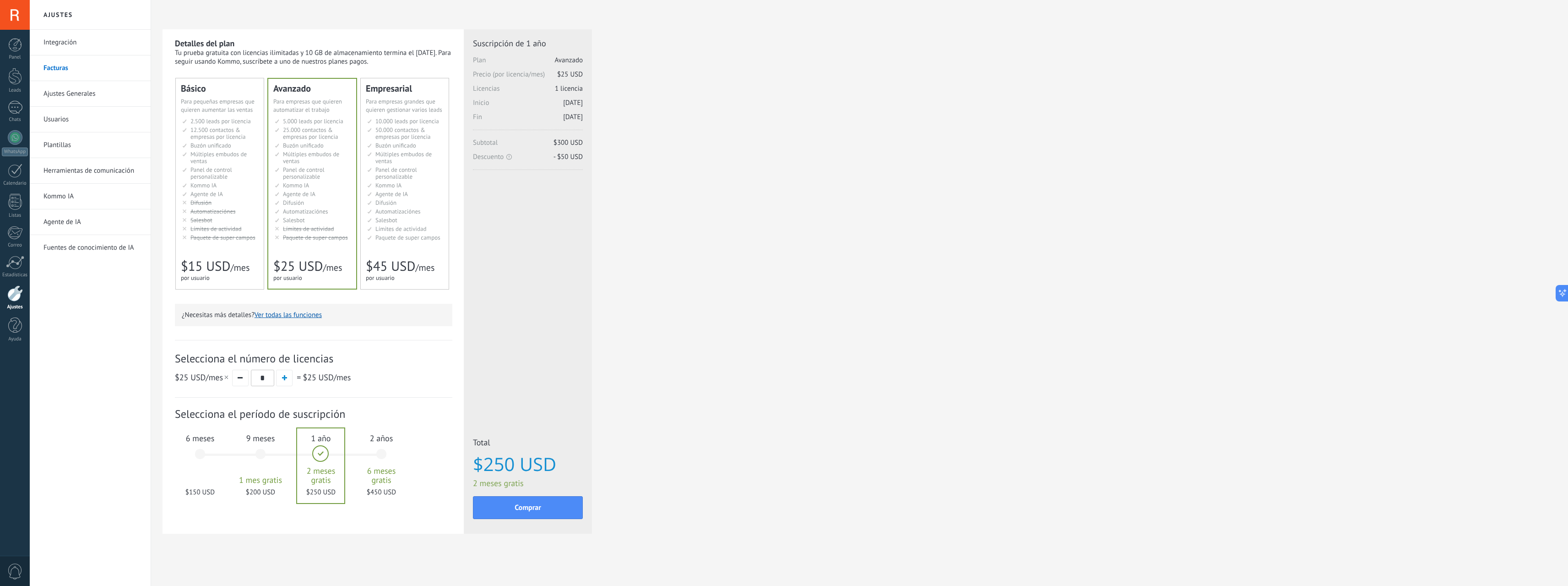
click at [189, 441] on span "6 meses" at bounding box center [200, 438] width 50 height 10
click at [553, 508] on button "Comprar" at bounding box center [528, 507] width 110 height 23
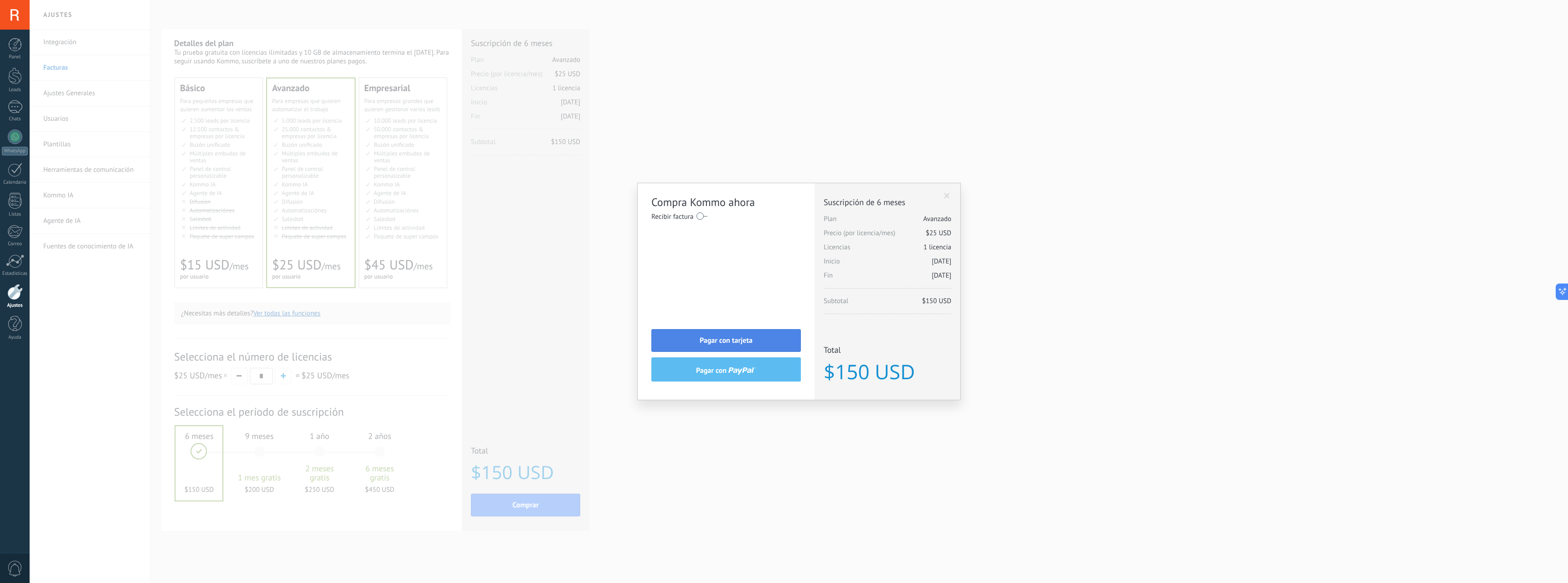
click at [760, 343] on button "Pagar con tarjeta" at bounding box center [726, 340] width 150 height 23
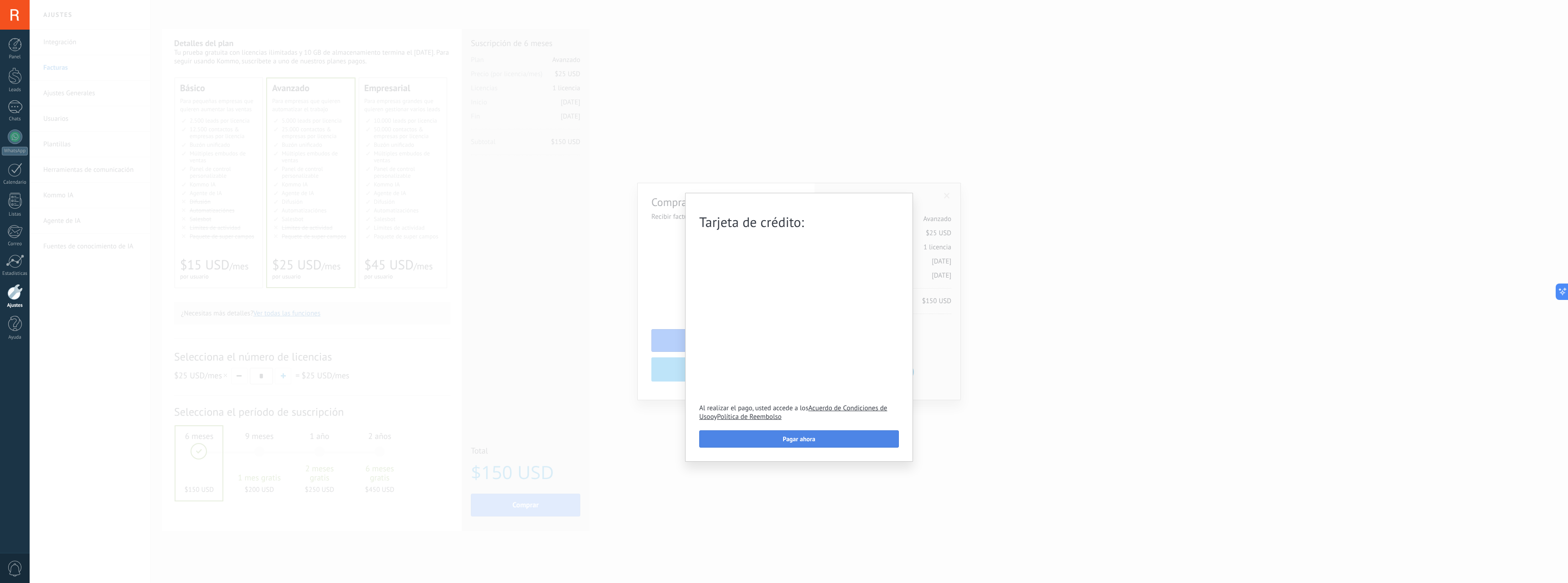
click at [794, 438] on span "Pagar ahora" at bounding box center [799, 439] width 32 height 6
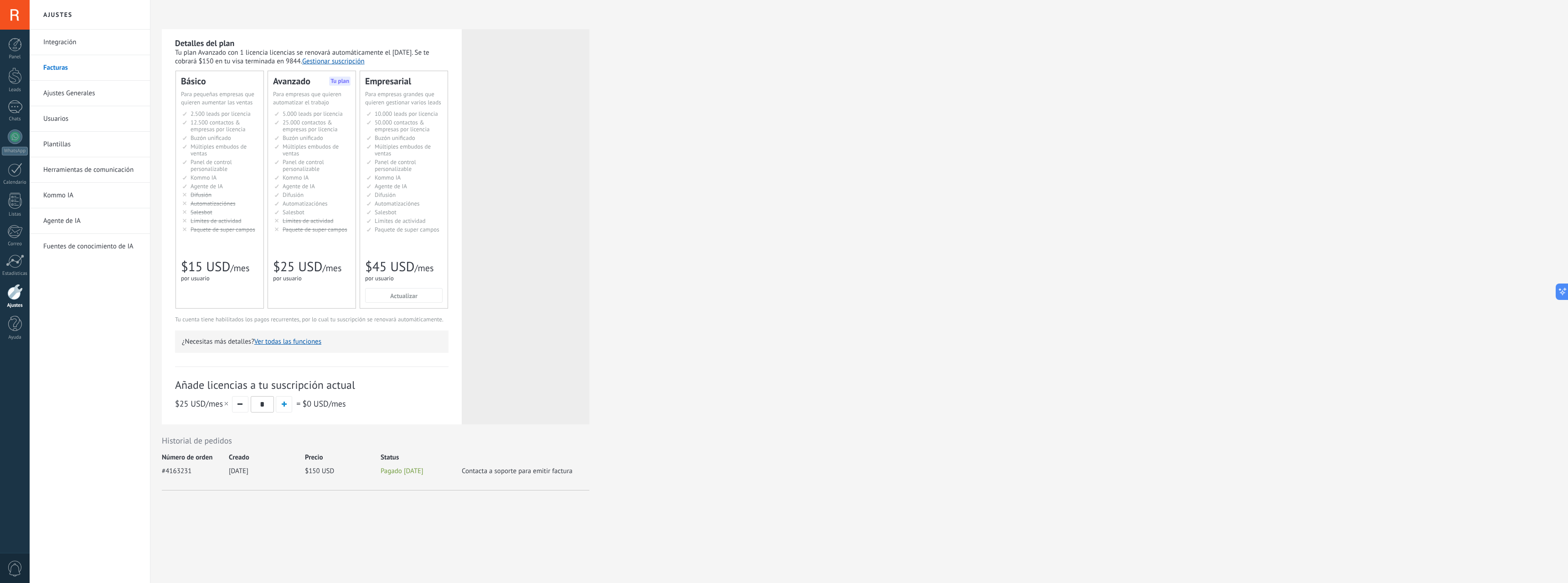
click at [17, 15] on div at bounding box center [15, 15] width 30 height 30
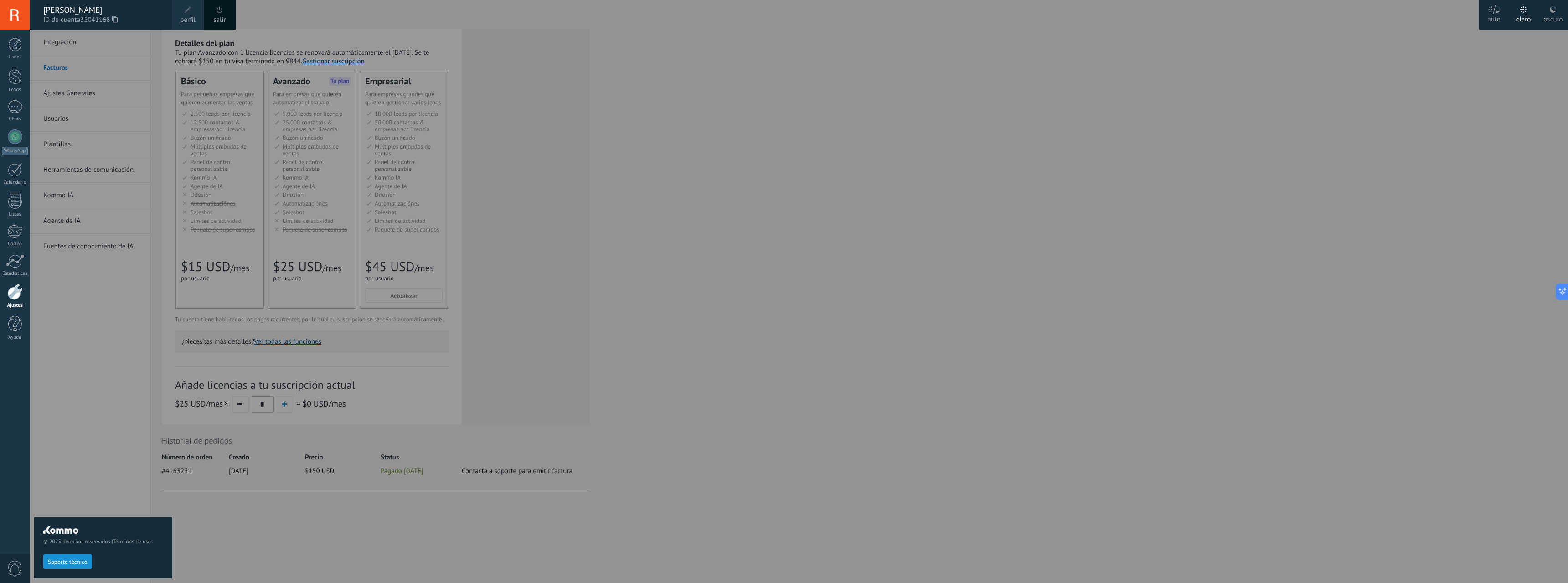
click at [69, 12] on div "[PERSON_NAME]" at bounding box center [103, 10] width 119 height 10
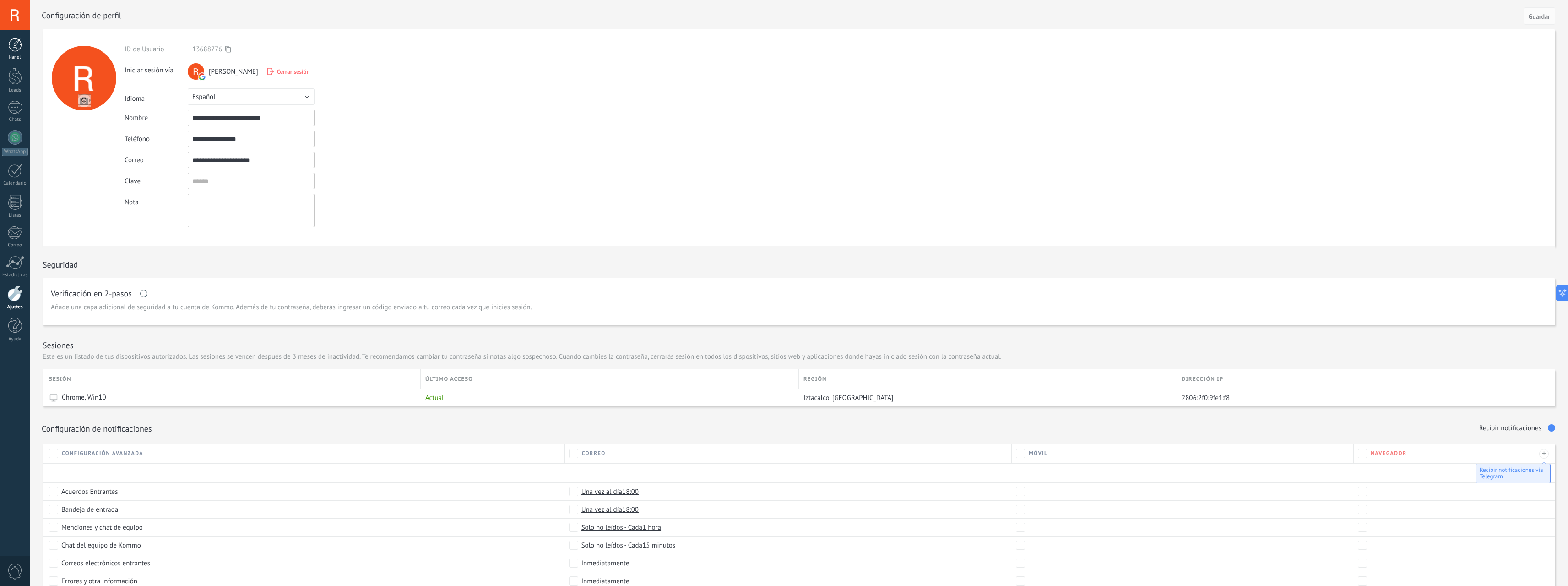
click at [17, 53] on link "Panel" at bounding box center [15, 49] width 30 height 23
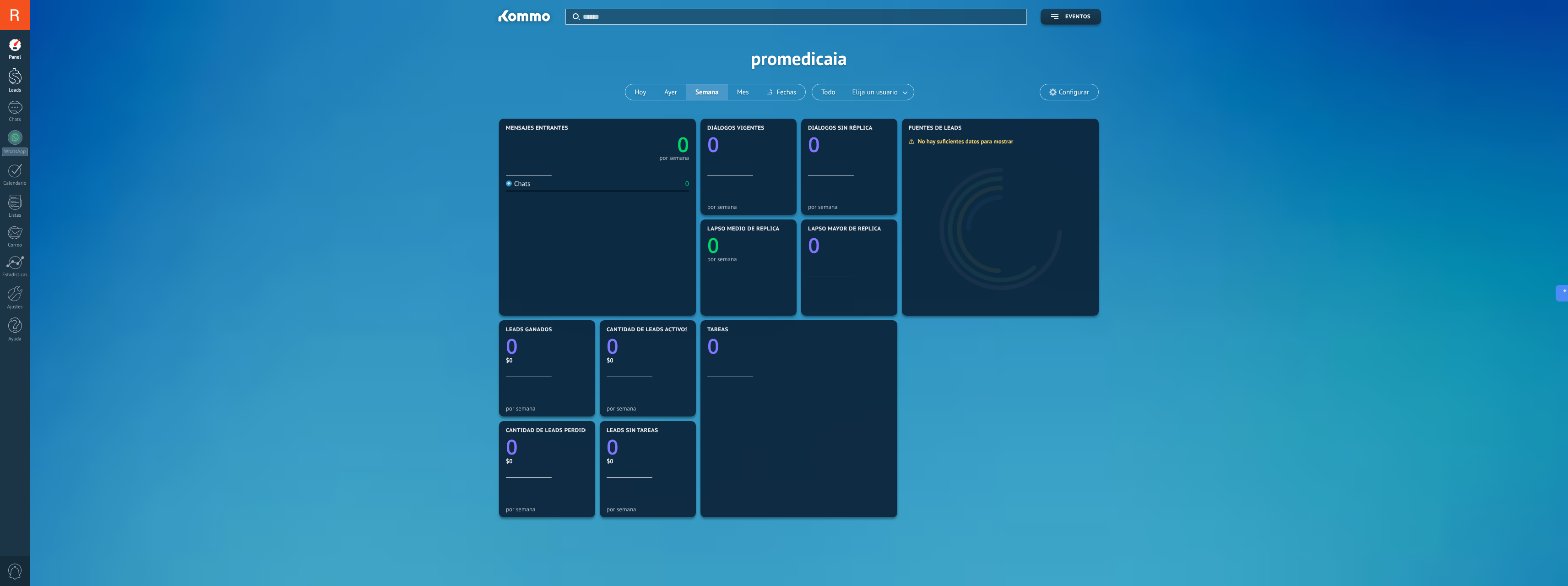
click at [18, 84] on div at bounding box center [15, 76] width 13 height 17
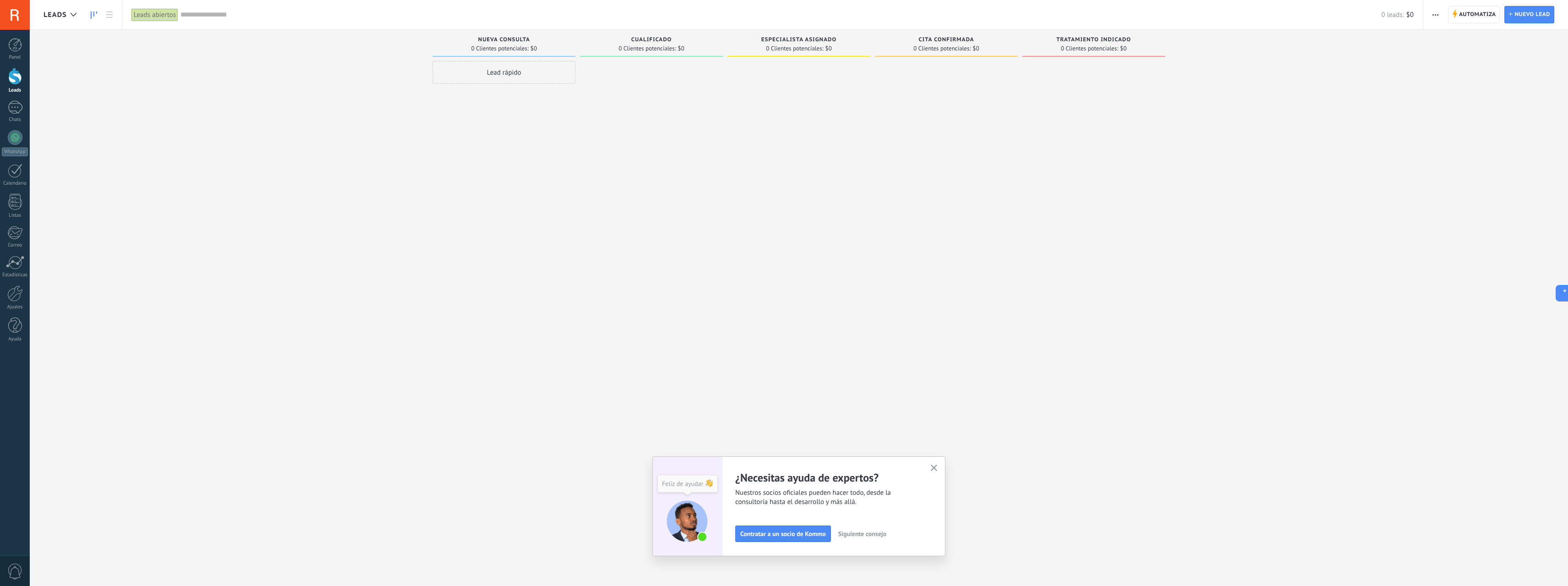
click at [563, 42] on div "Nueva consulta" at bounding box center [504, 40] width 134 height 8
click at [633, 46] on span "0 Clientes potenciales:" at bounding box center [647, 48] width 57 height 6
drag, startPoint x: 859, startPoint y: 54, endPoint x: 1066, endPoint y: 43, distance: 207.3
click at [995, 45] on div "Lamentablemente, no hay leads con estos parámetros. Mostrar todo Leads Entrante…" at bounding box center [806, 278] width 1525 height 497
drag, startPoint x: 1068, startPoint y: 46, endPoint x: 1031, endPoint y: 40, distance: 37.5
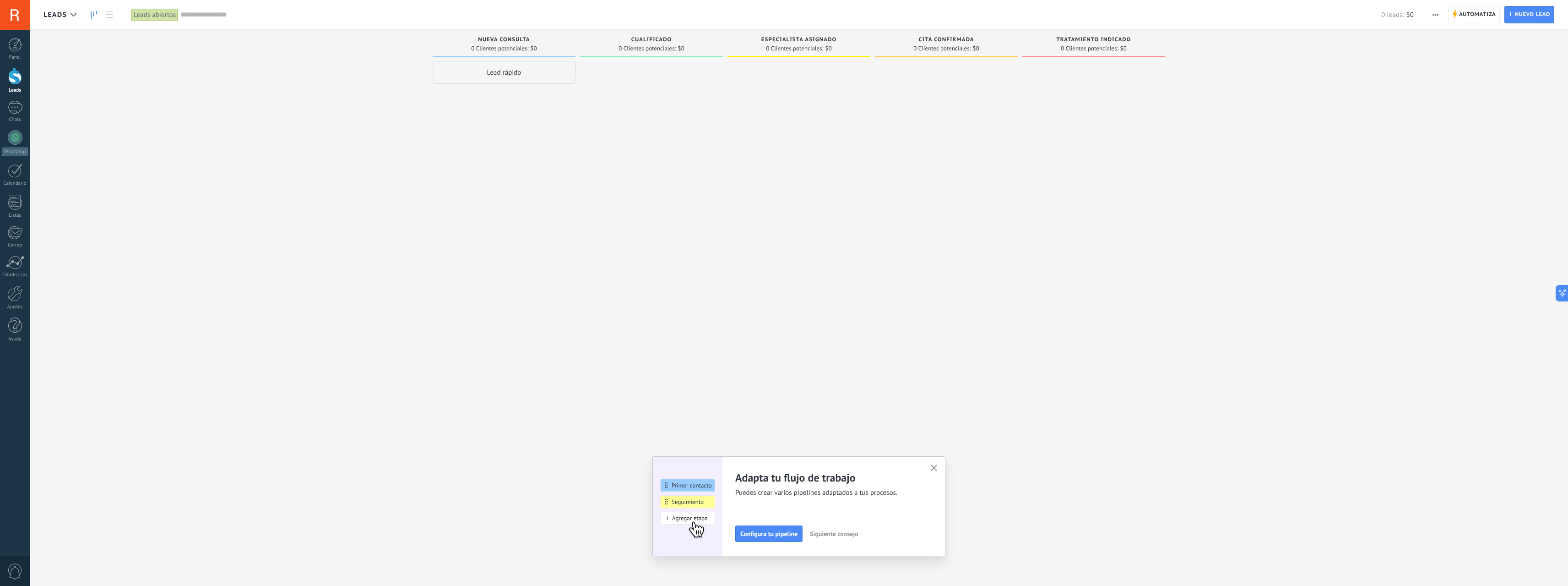
click at [1031, 40] on div "Tratamiento indicado 0 Clientes potenciales: $0" at bounding box center [1094, 43] width 143 height 27
click at [171, 13] on div "Leads abiertos" at bounding box center [155, 15] width 46 height 13
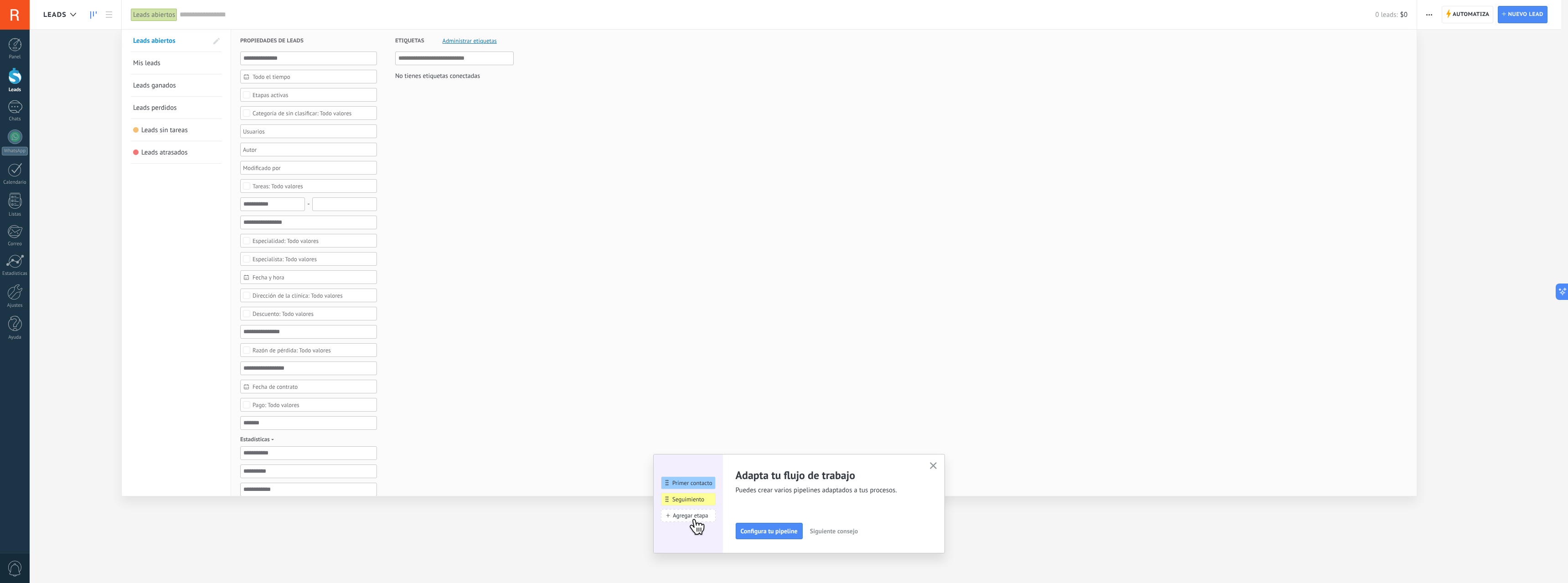
click at [159, 15] on div "Leads abiertos" at bounding box center [154, 15] width 46 height 13
click at [218, 14] on input "text" at bounding box center [777, 15] width 1195 height 10
click at [19, 50] on div at bounding box center [15, 44] width 13 height 13
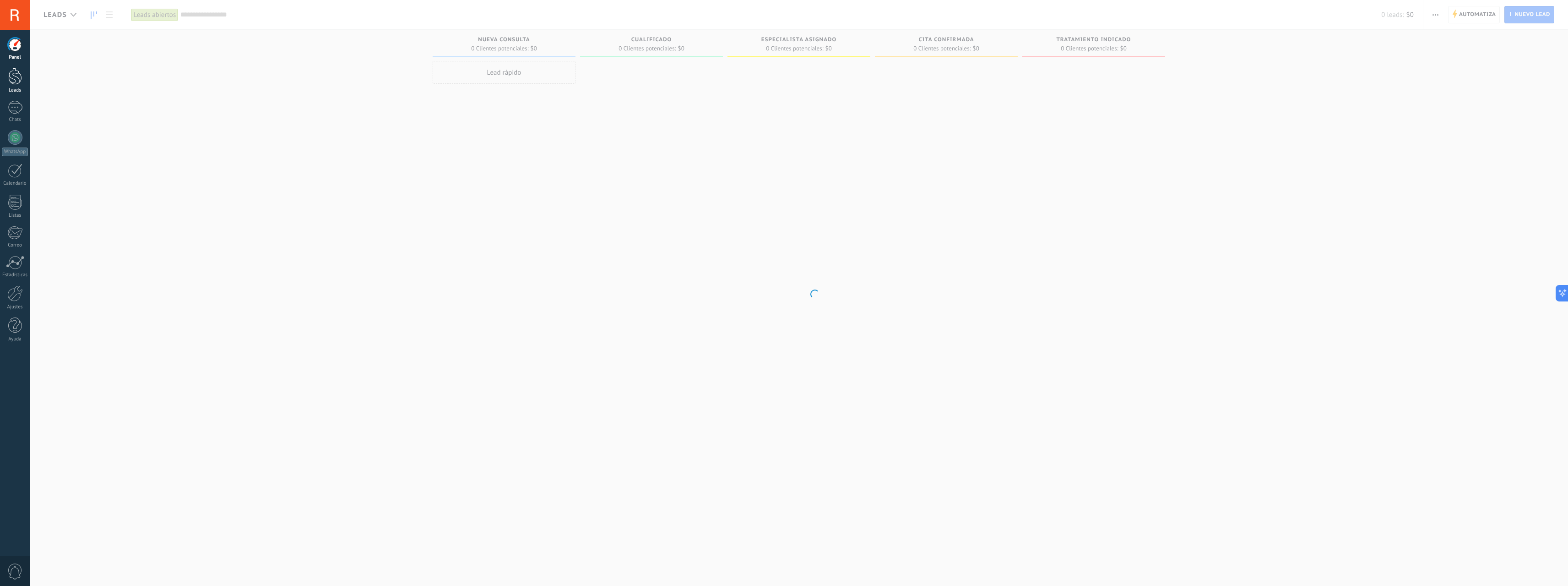
click at [10, 76] on div at bounding box center [15, 76] width 13 height 17
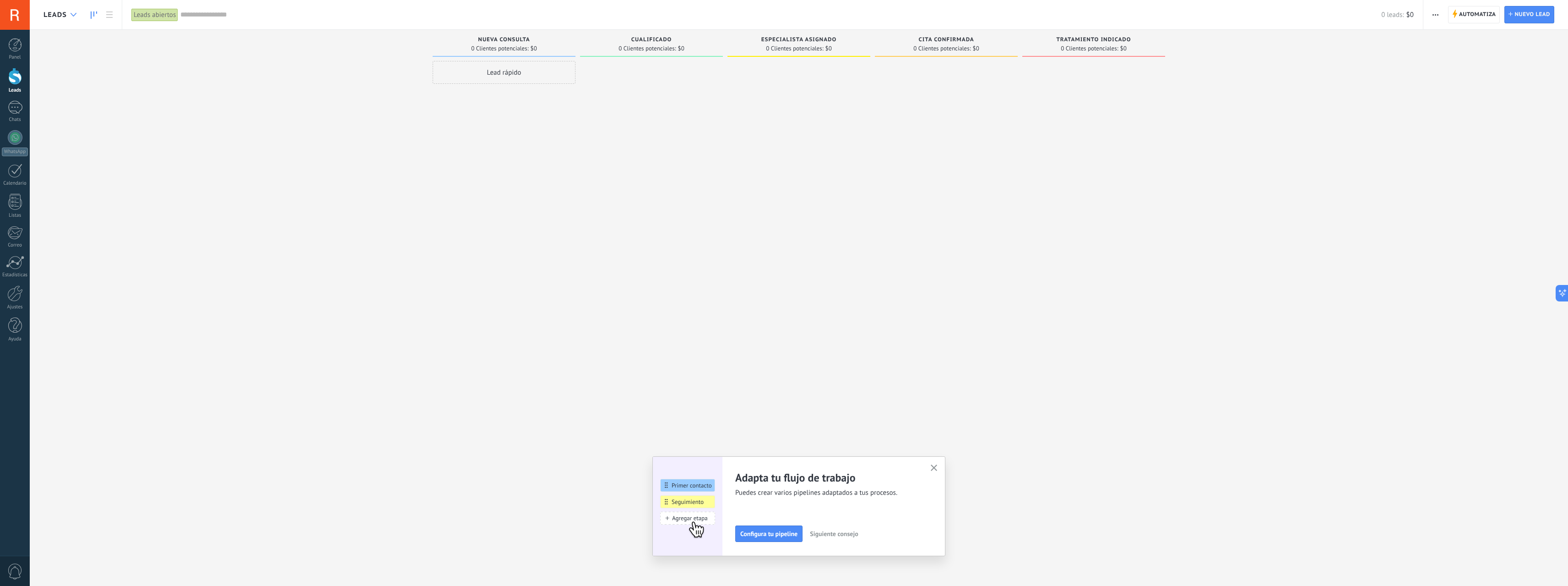
click at [70, 12] on div at bounding box center [73, 15] width 15 height 18
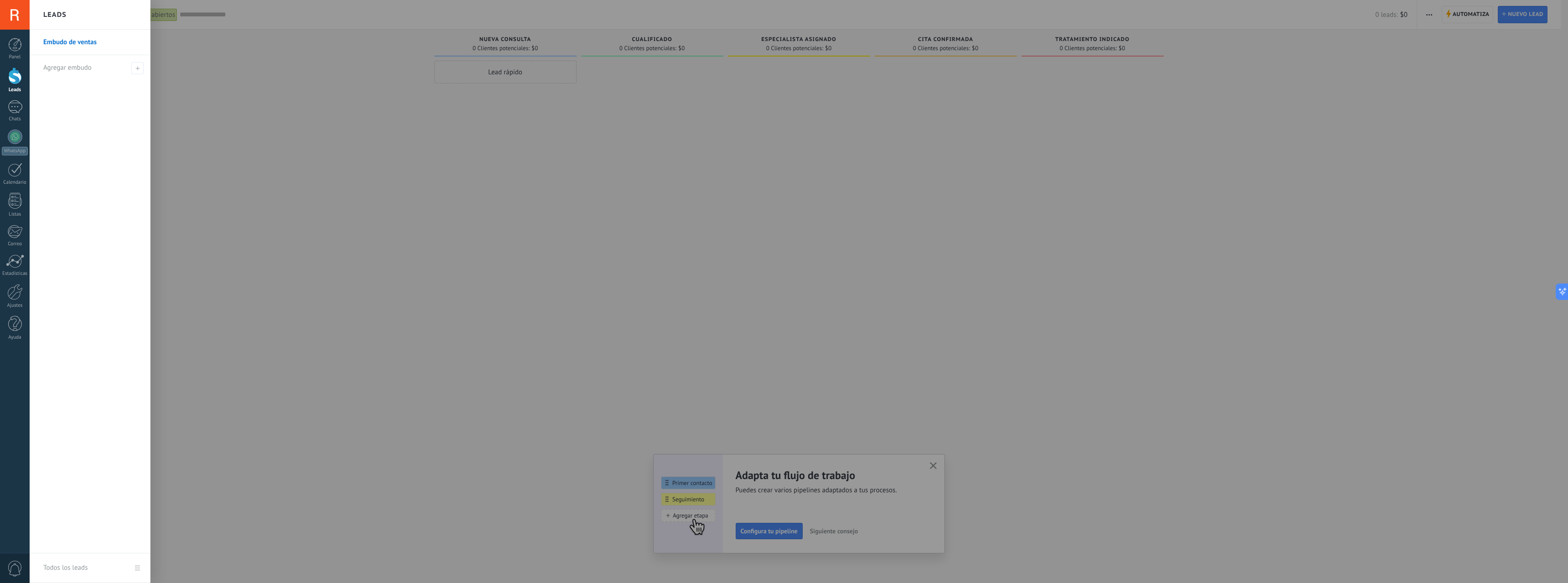
click at [74, 40] on link "Embudo de ventas" at bounding box center [92, 43] width 98 height 26
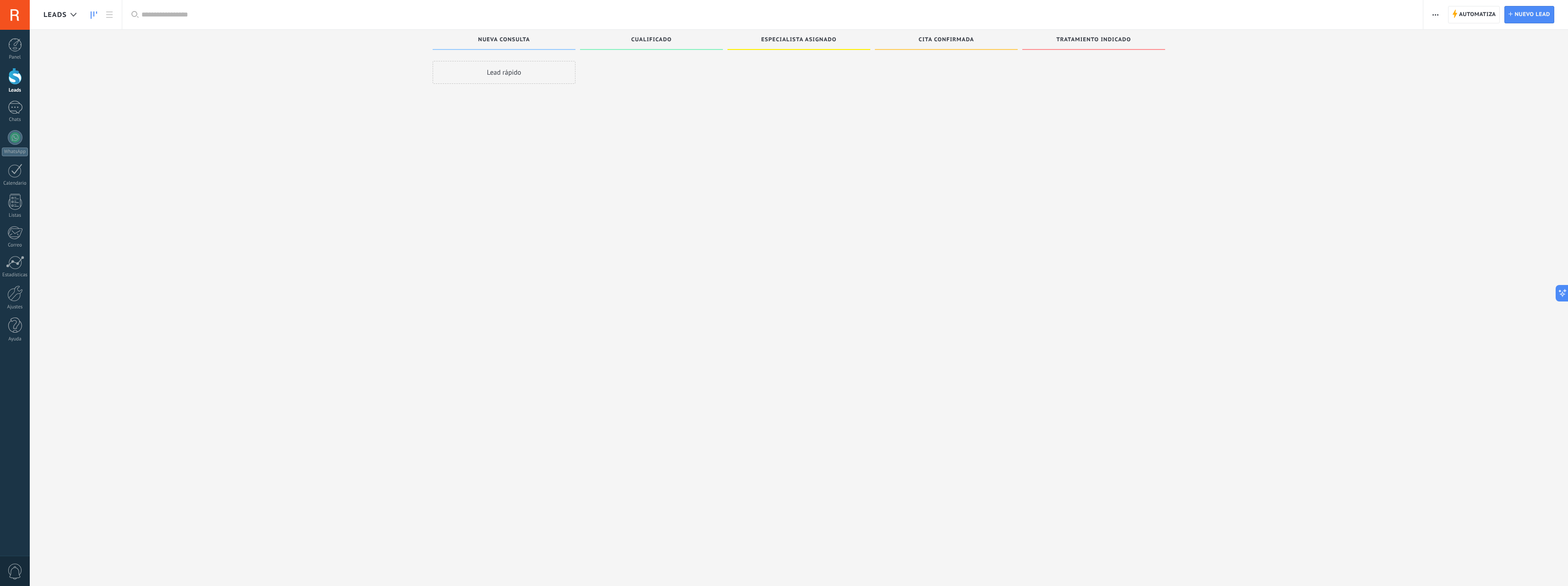
click at [281, 94] on div "Leads Entrantes Nueva consulta Lead rápido Cualificado Especialista asignado Ci…" at bounding box center [806, 278] width 1525 height 497
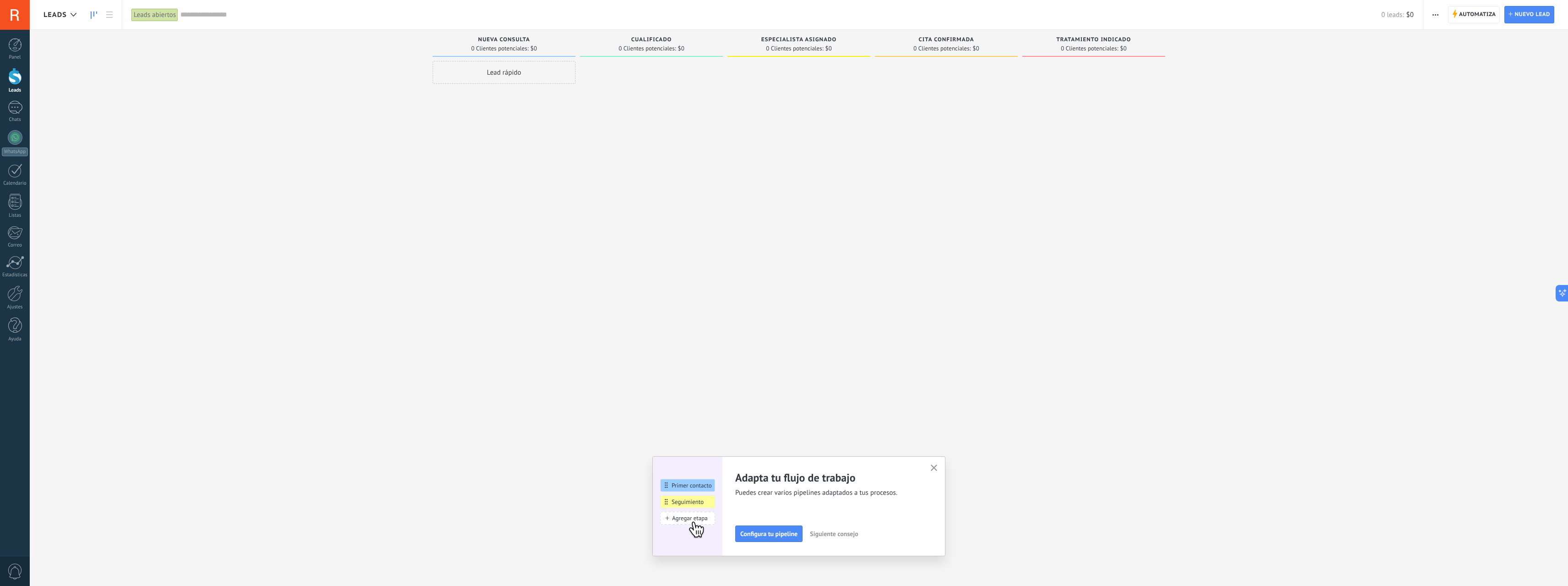
click at [521, 48] on span "0 Clientes potenciales:" at bounding box center [500, 48] width 57 height 6
click at [575, 54] on div "Nueva consulta 0 Clientes potenciales: $0" at bounding box center [504, 43] width 143 height 27
click at [583, 58] on div "Cualificado 0 Clientes potenciales: $0" at bounding box center [652, 45] width 143 height 31
click at [573, 53] on div "Nueva consulta 0 Clientes potenciales: $0" at bounding box center [504, 43] width 143 height 27
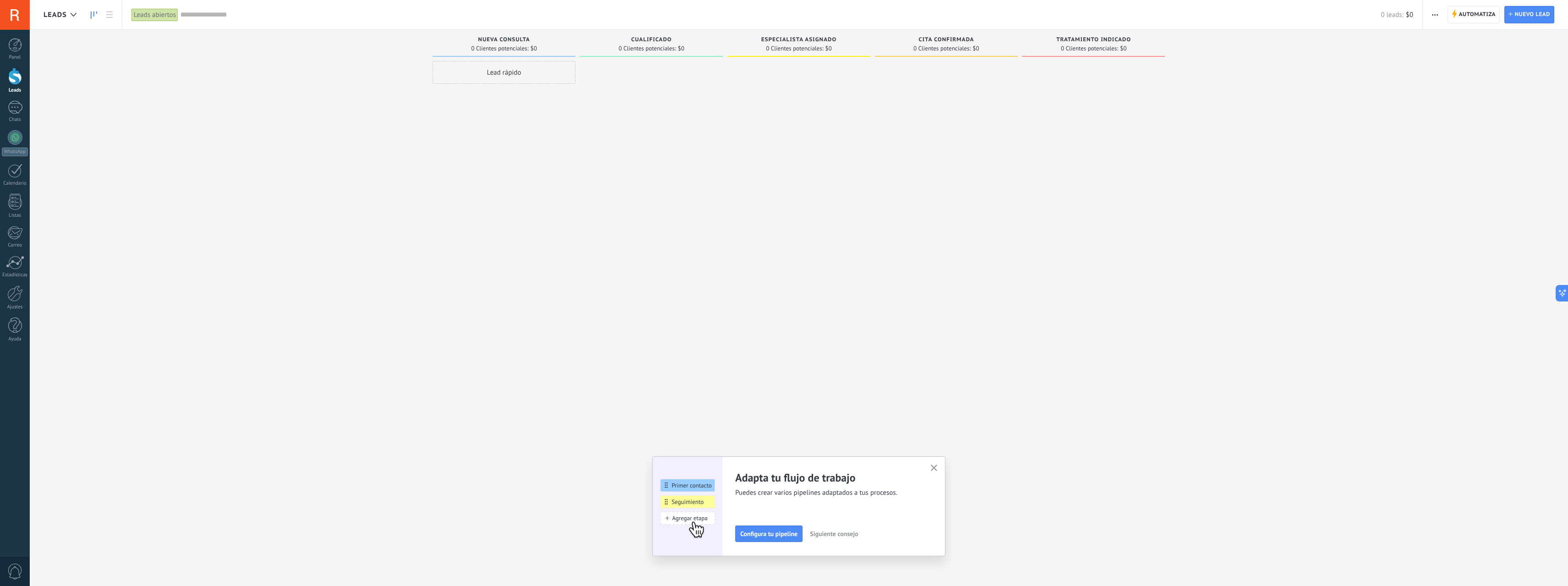
click at [580, 57] on div "Nueva consulta 0 Clientes potenciales: $0 Lead rápido" at bounding box center [506, 278] width 147 height 497
click at [1342, 48] on div "Lamentablemente, no hay leads con estos parámetros. Mostrar todo Leads Entrante…" at bounding box center [806, 278] width 1525 height 497
click at [1544, 11] on span "Nuevo lead" at bounding box center [1532, 14] width 35 height 17
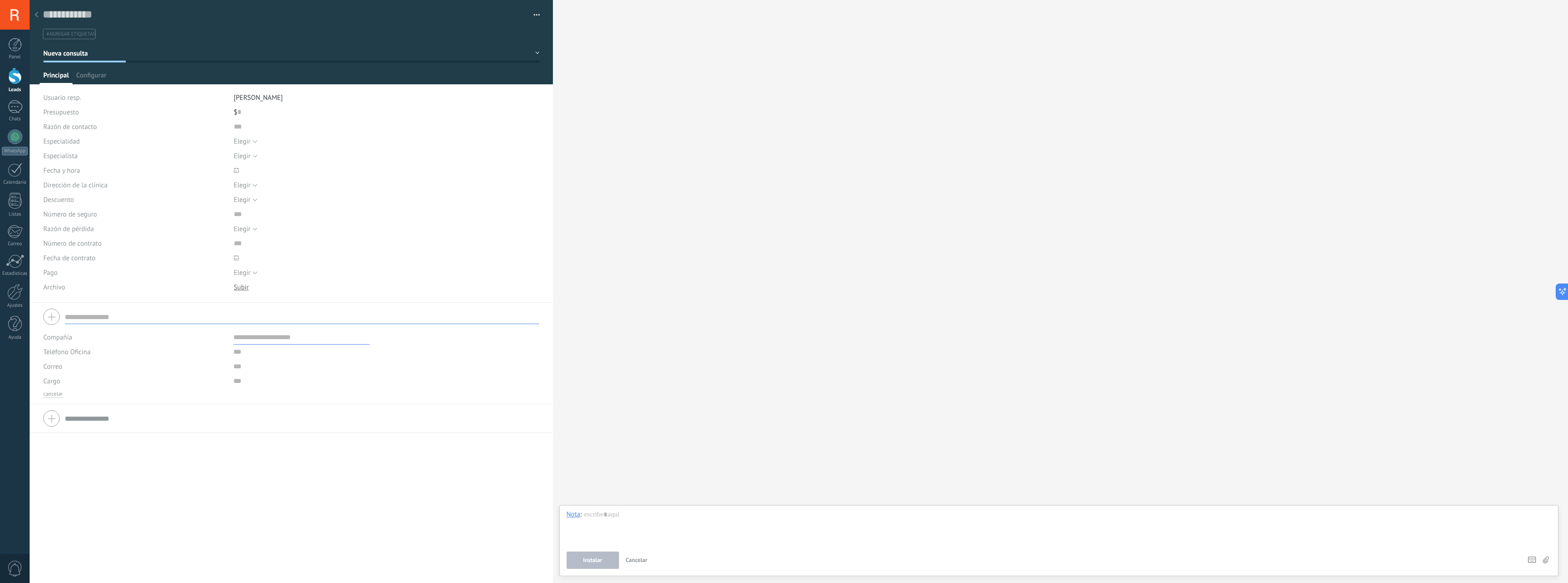
click at [36, 17] on icon at bounding box center [37, 14] width 4 height 5
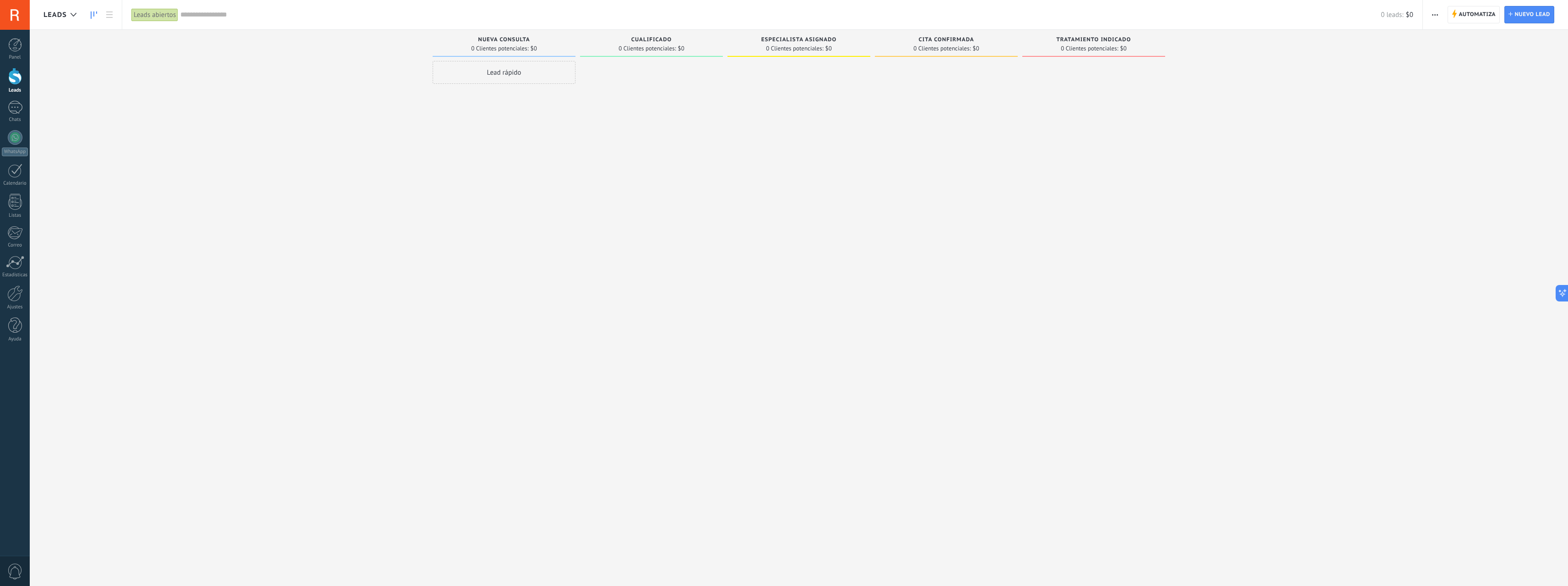
click at [513, 77] on div "Lead rápido" at bounding box center [504, 72] width 143 height 23
click at [484, 196] on span "Cancelar" at bounding box center [486, 195] width 23 height 8
click at [509, 46] on span "0 Clientes potenciales:" at bounding box center [500, 48] width 57 height 6
click at [573, 54] on div "Nueva consulta 0 Clientes potenciales: $0" at bounding box center [504, 43] width 143 height 27
click at [574, 54] on div "Nueva consulta 0 Clientes potenciales: $0" at bounding box center [504, 43] width 143 height 27
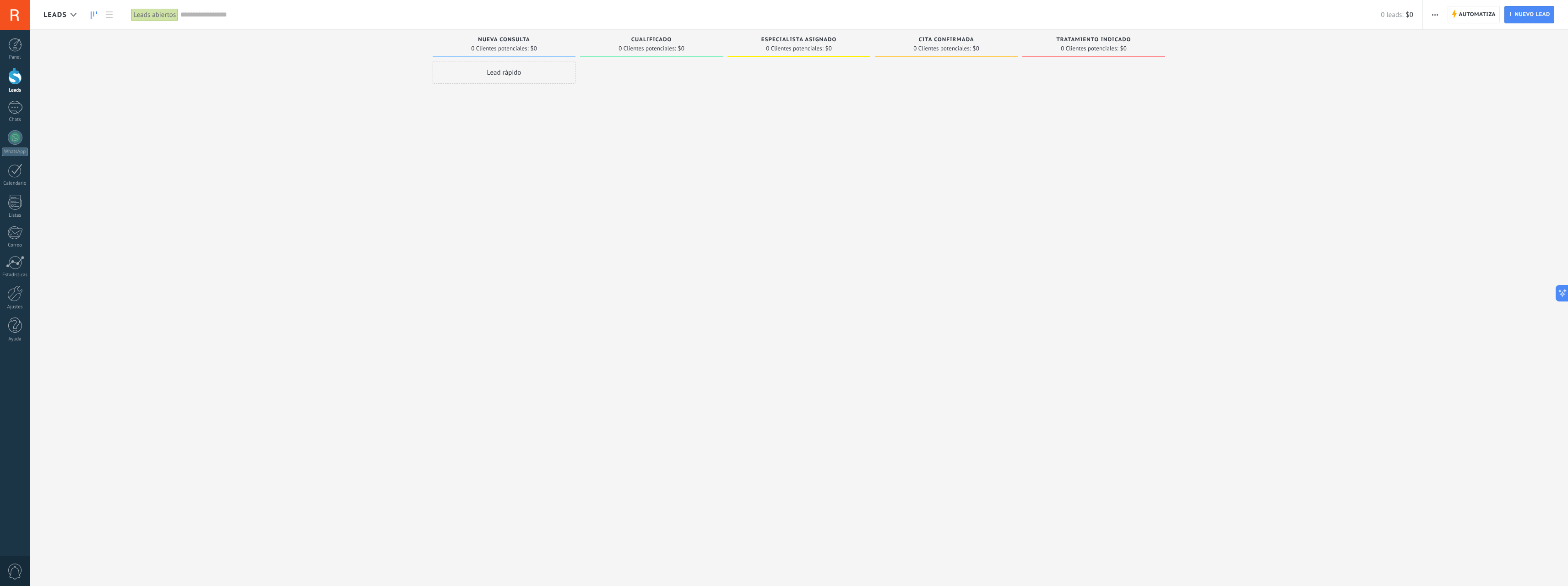
click at [583, 55] on div "Cualificado 0 Clientes potenciales: $0" at bounding box center [652, 43] width 143 height 27
click at [527, 48] on span "0 Clientes potenciales:" at bounding box center [500, 48] width 57 height 6
click at [1209, 113] on div "Lamentablemente, no hay leads con estos parámetros. Mostrar todo Leads Entrante…" at bounding box center [806, 278] width 1525 height 497
click at [1439, 24] on div "Automatiza Nueva difusión" at bounding box center [1495, 15] width 145 height 29
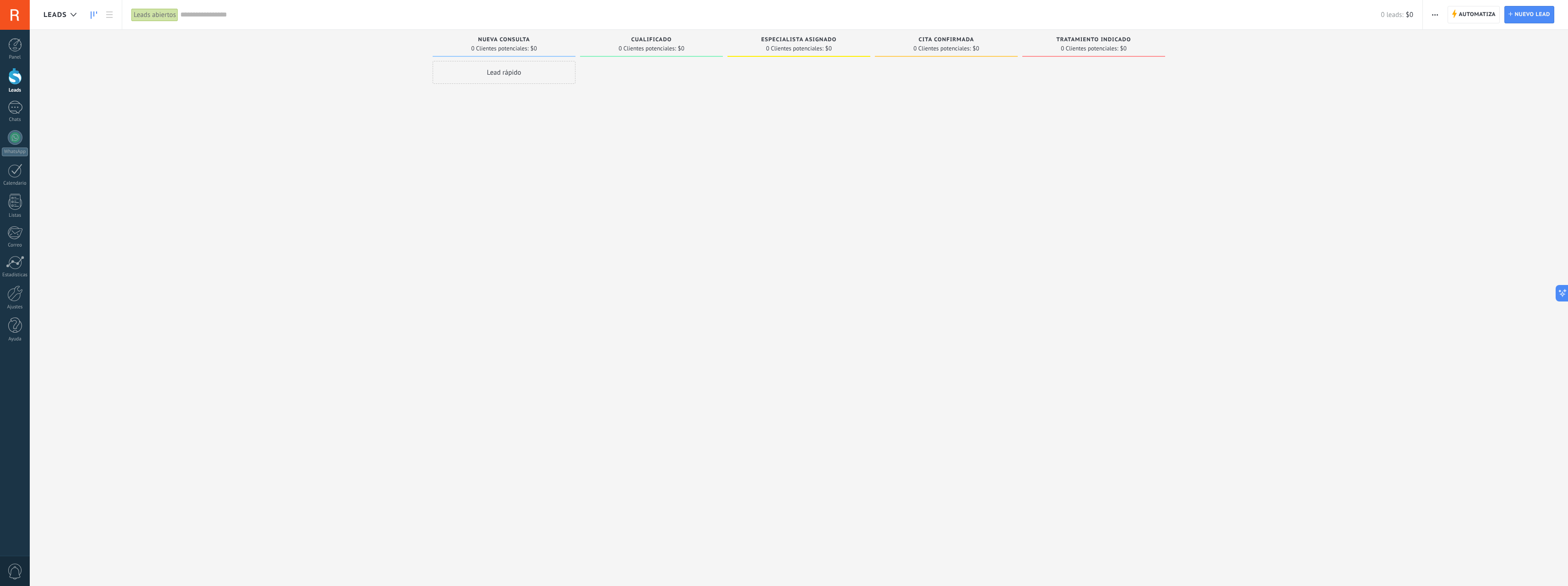
click at [1437, 15] on span "button" at bounding box center [1435, 15] width 6 height 17
click at [1459, 62] on span "Editar embudo" at bounding box center [1462, 57] width 43 height 18
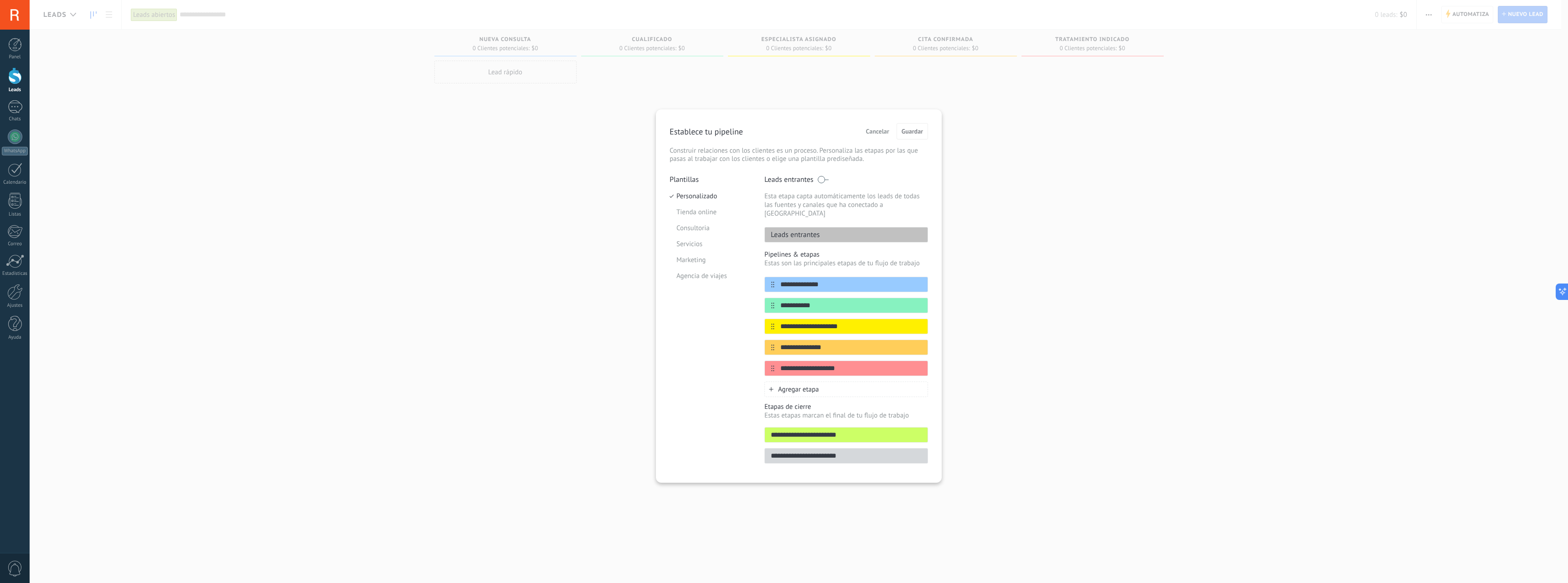
click at [887, 133] on span "Cancelar" at bounding box center [878, 131] width 23 height 6
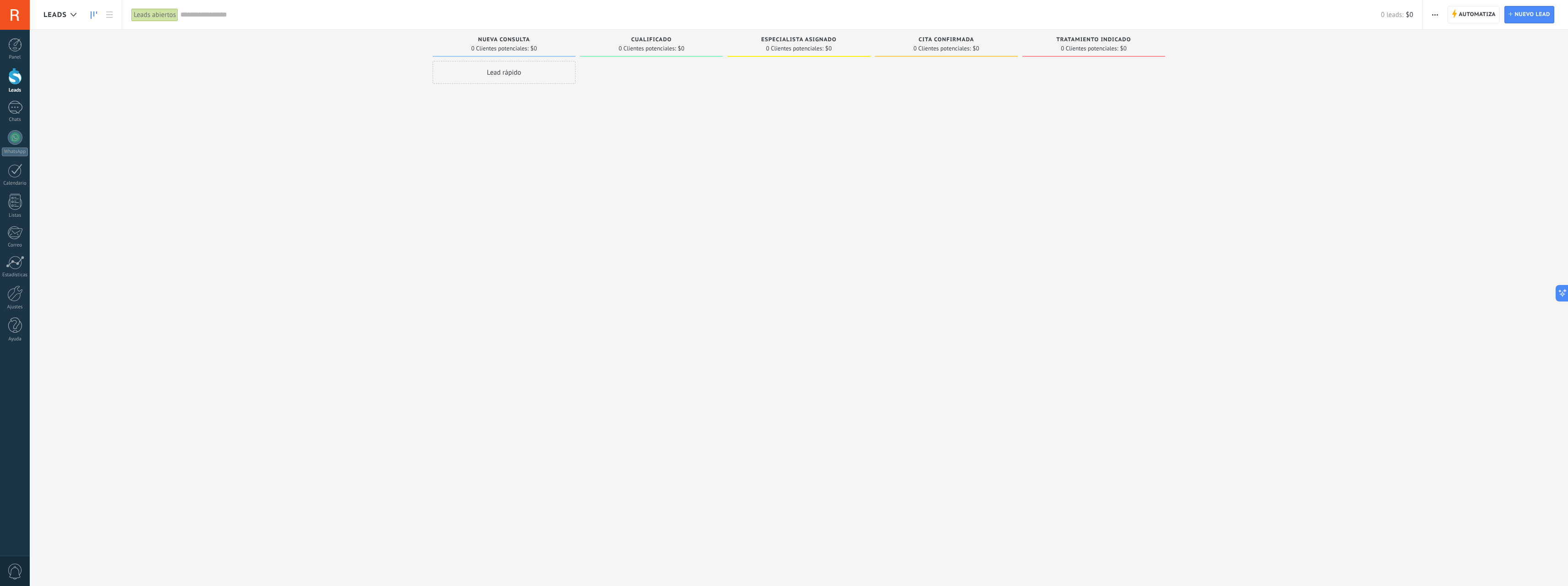
click at [572, 51] on div "Nueva consulta 0 Clientes potenciales: $0" at bounding box center [504, 43] width 143 height 27
click at [1437, 14] on icon "button" at bounding box center [1435, 15] width 6 height 1
click at [1506, 76] on span "Editar el diseño de la tarjeta" at bounding box center [1482, 76] width 83 height 18
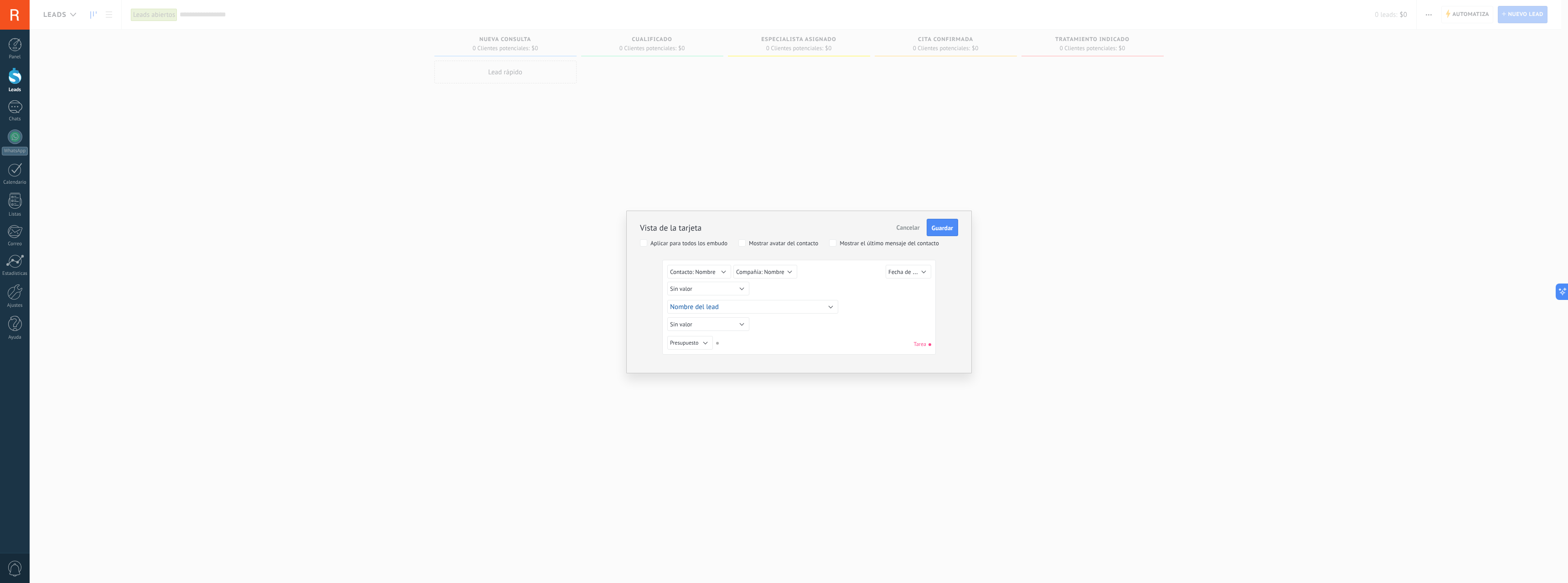
click at [902, 231] on span "Cancelar" at bounding box center [908, 227] width 23 height 8
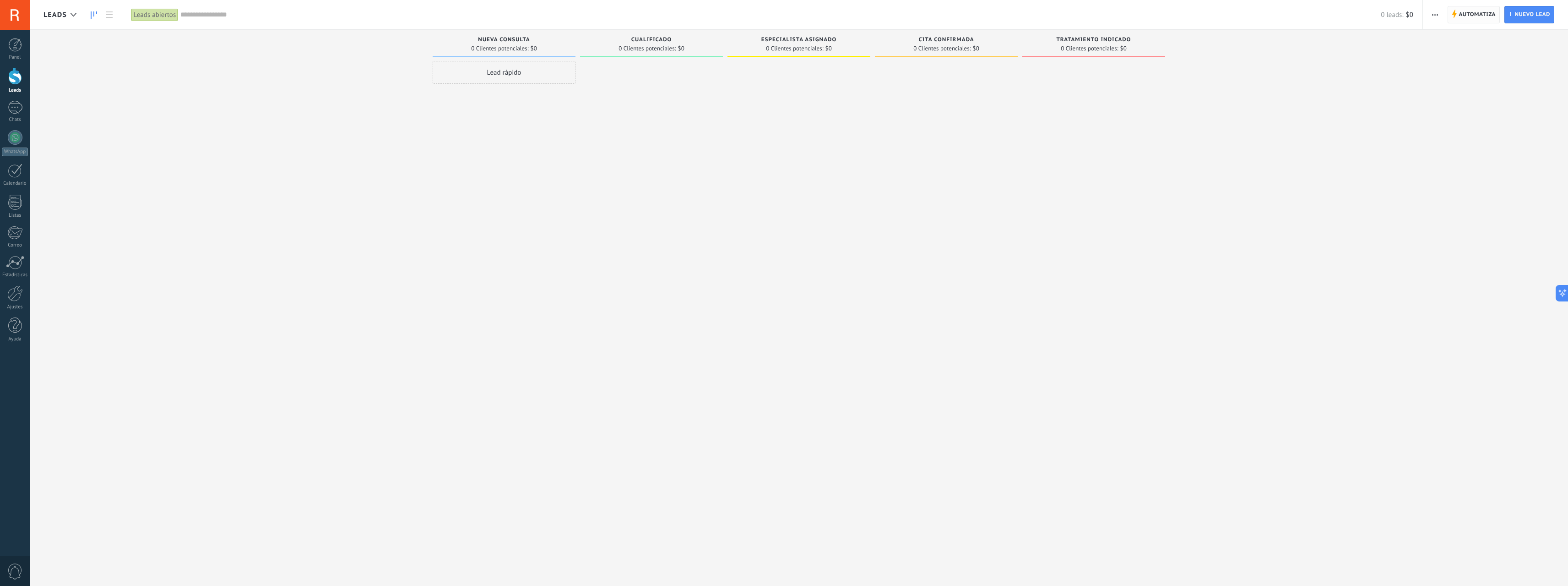
click at [1486, 15] on span "Automatiza" at bounding box center [1477, 14] width 37 height 17
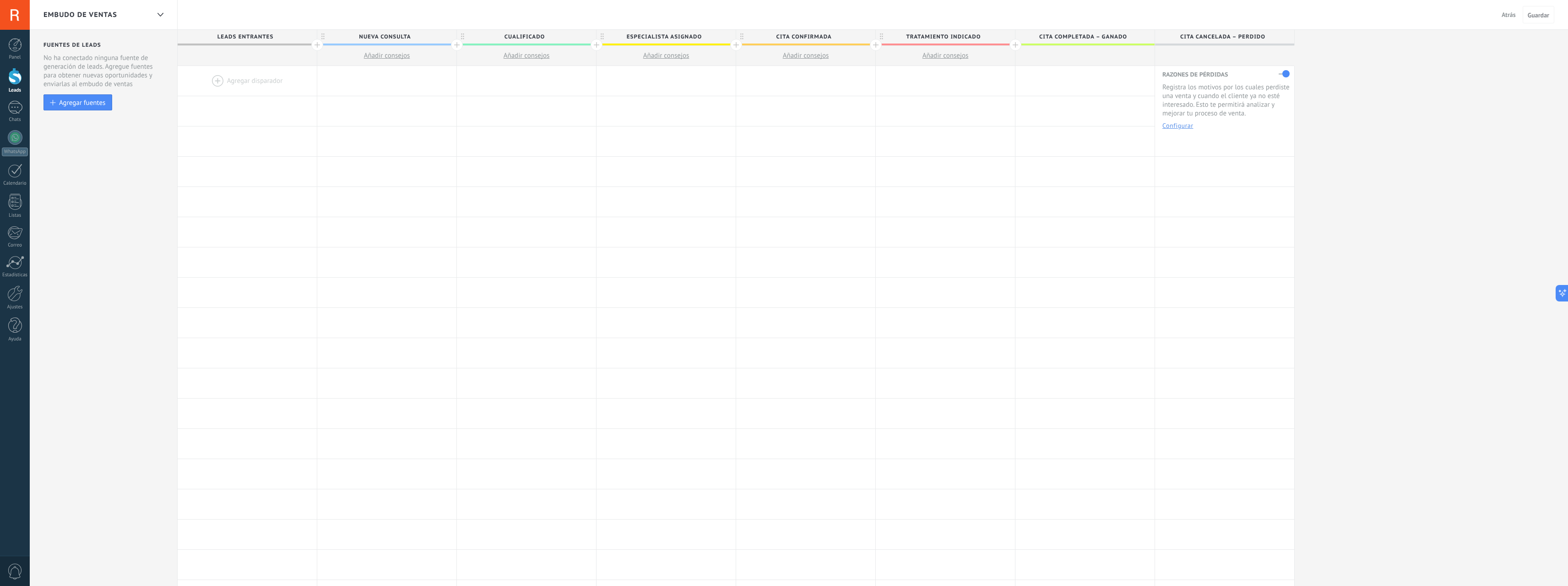
click at [452, 45] on div at bounding box center [457, 45] width 12 height 12
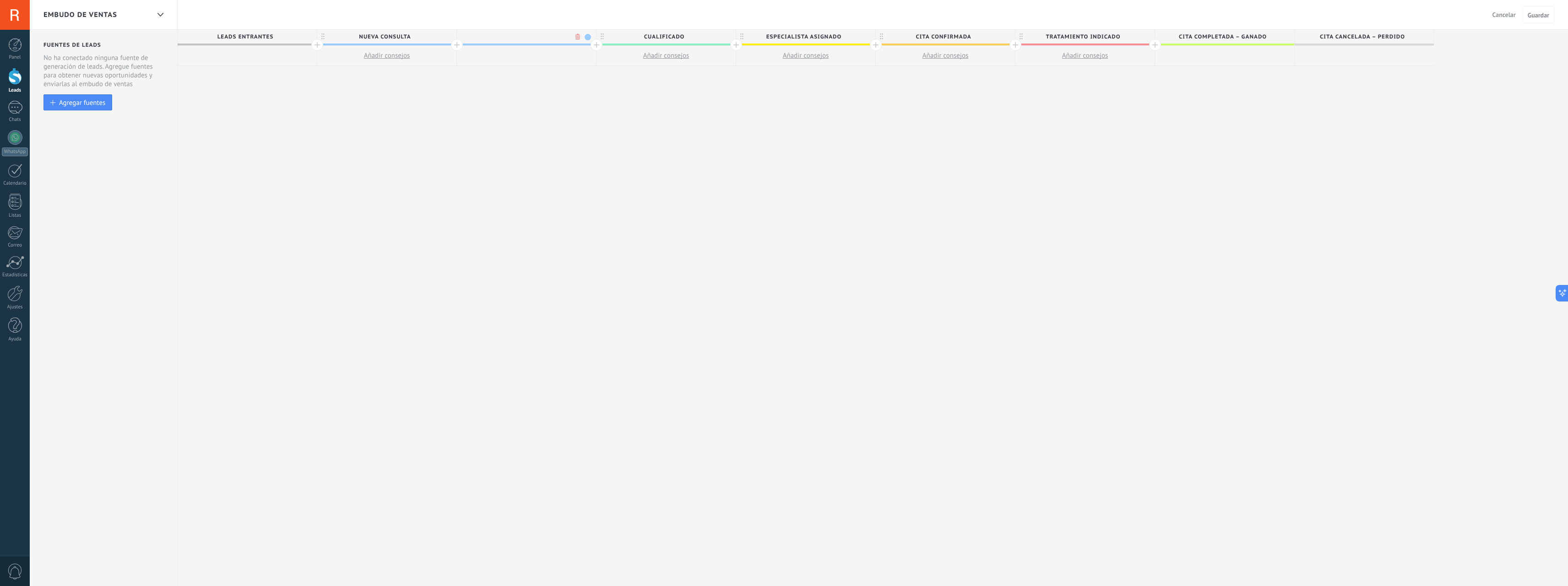
click at [587, 37] on span at bounding box center [587, 37] width 6 height 6
click at [597, 65] on span at bounding box center [595, 64] width 8 height 9
type input "**********"
click at [1119, 35] on span "Tratamiento indicado" at bounding box center [1083, 37] width 134 height 14
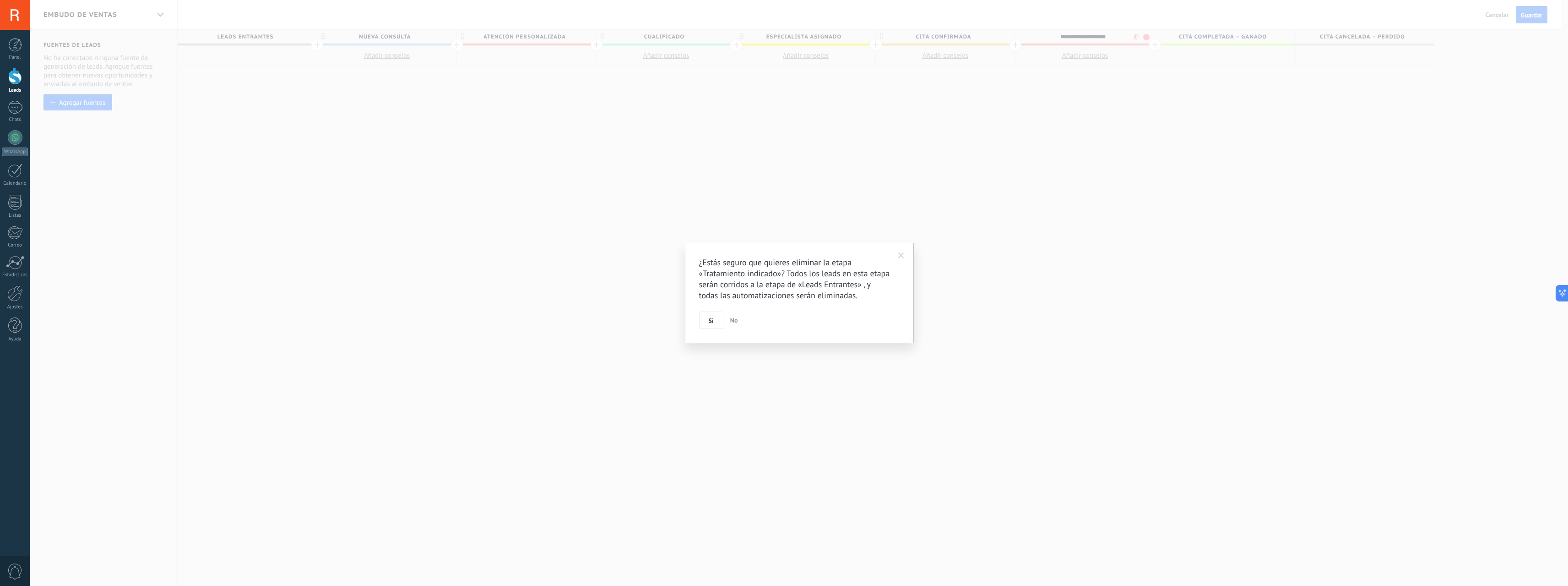
click at [1138, 35] on body ".abccls-1,.abccls-2{fill-rule:evenodd}.abccls-2{fill:#fff} .abfcls-1{fill:none}…" at bounding box center [784, 293] width 1568 height 586
click at [714, 323] on span "Si" at bounding box center [714, 321] width 5 height 6
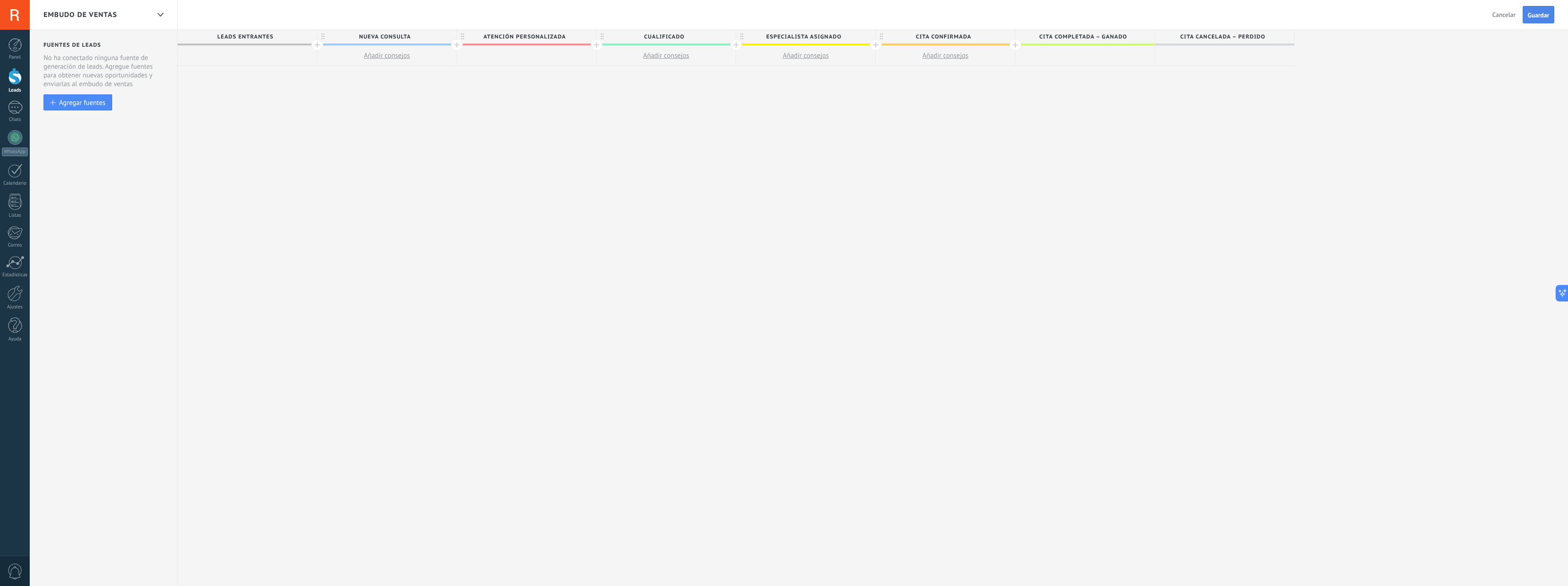
click at [1530, 19] on button "Guardar" at bounding box center [1539, 15] width 32 height 17
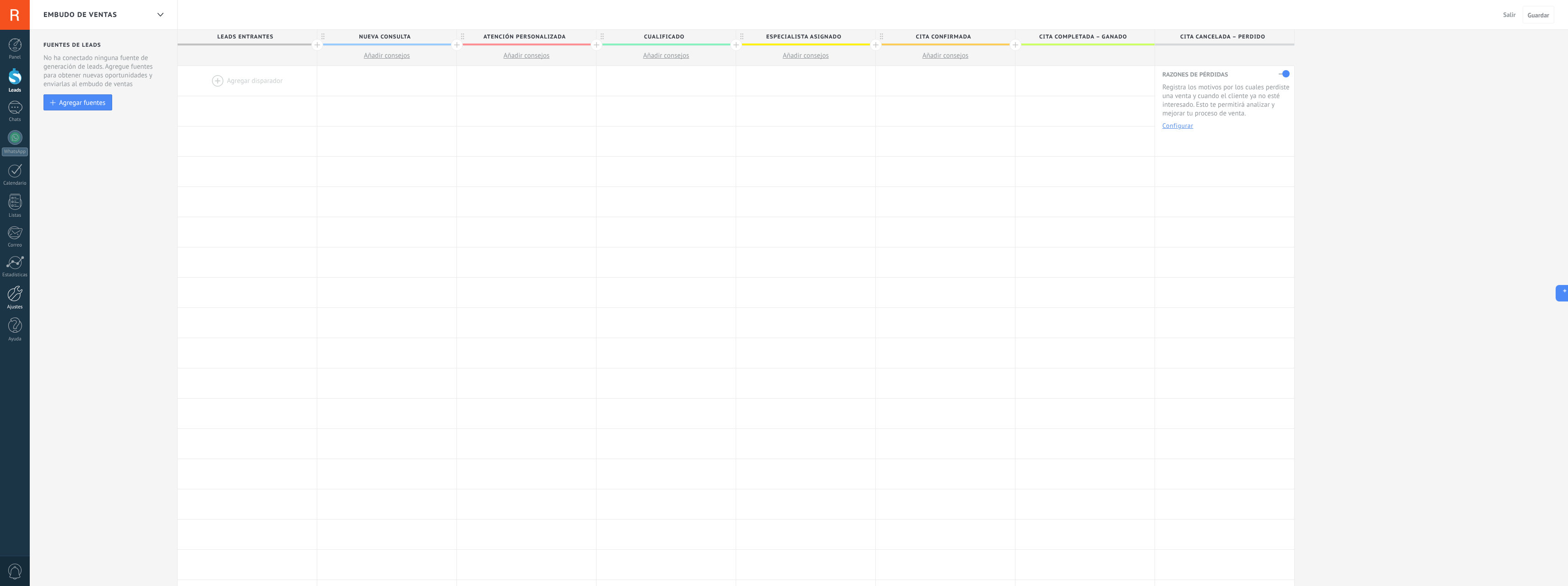
click at [12, 297] on div at bounding box center [15, 294] width 15 height 16
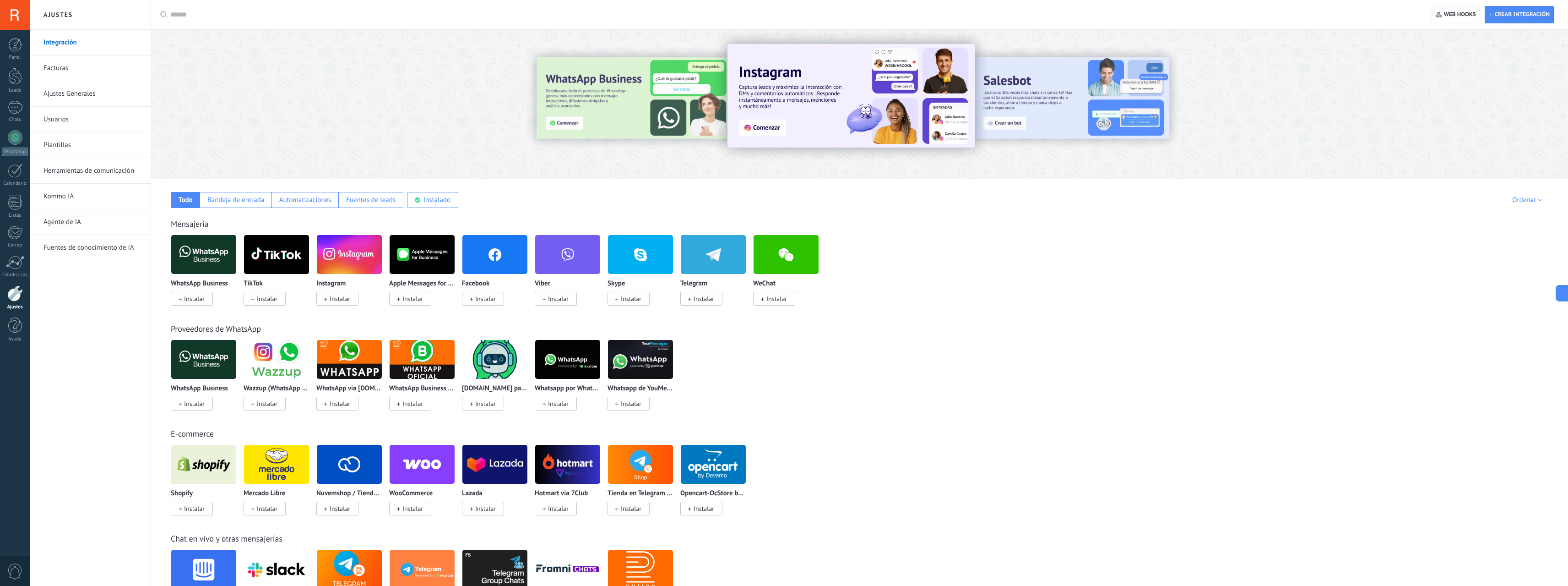
click at [698, 302] on span "Instalar" at bounding box center [704, 299] width 21 height 8
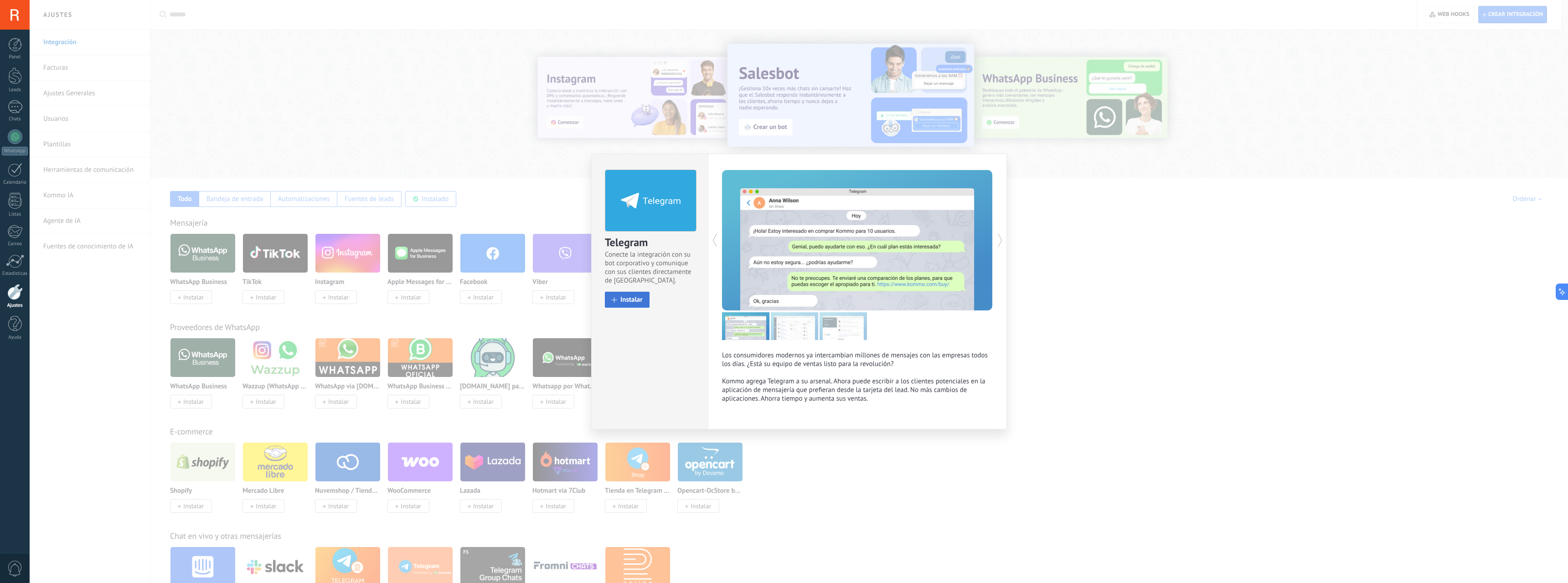
click at [633, 299] on span "Instalar" at bounding box center [631, 299] width 23 height 7
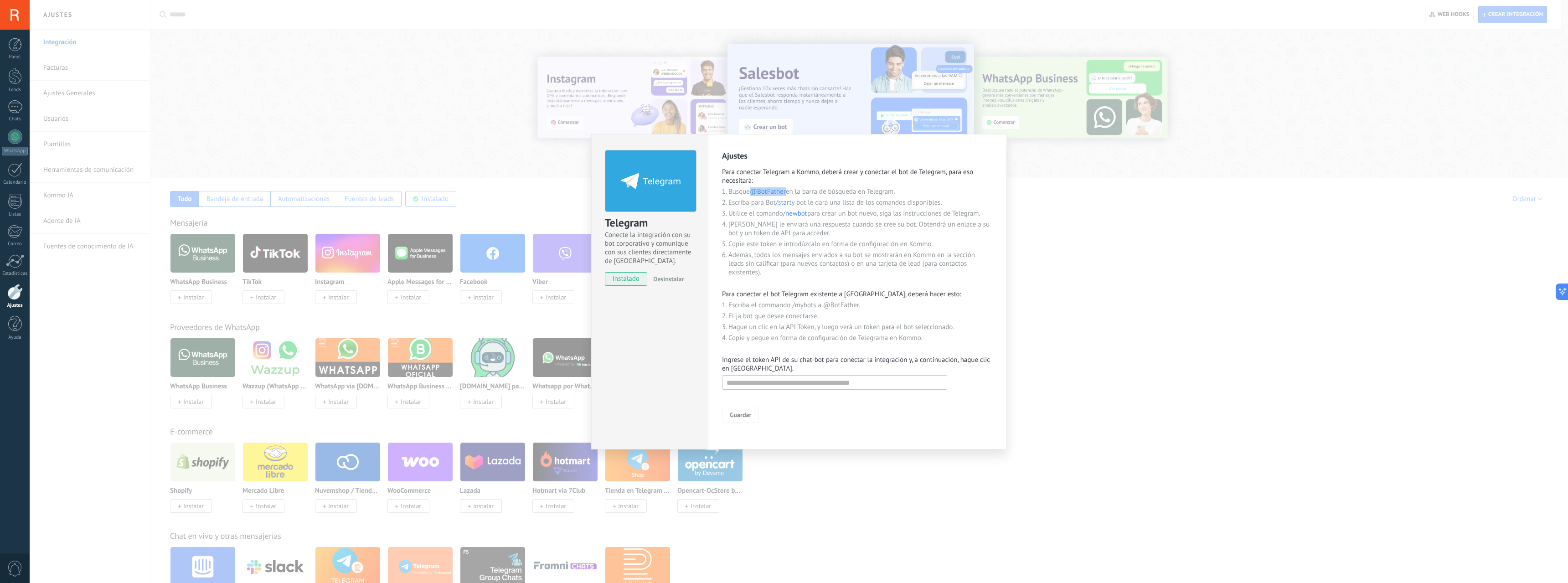
drag, startPoint x: 788, startPoint y: 192, endPoint x: 751, endPoint y: 190, distance: 37.1
click at [751, 190] on li "Busque @BotFather en la barra de búsqueda en Telegram." at bounding box center [861, 192] width 264 height 9
copy span "@BotFather"
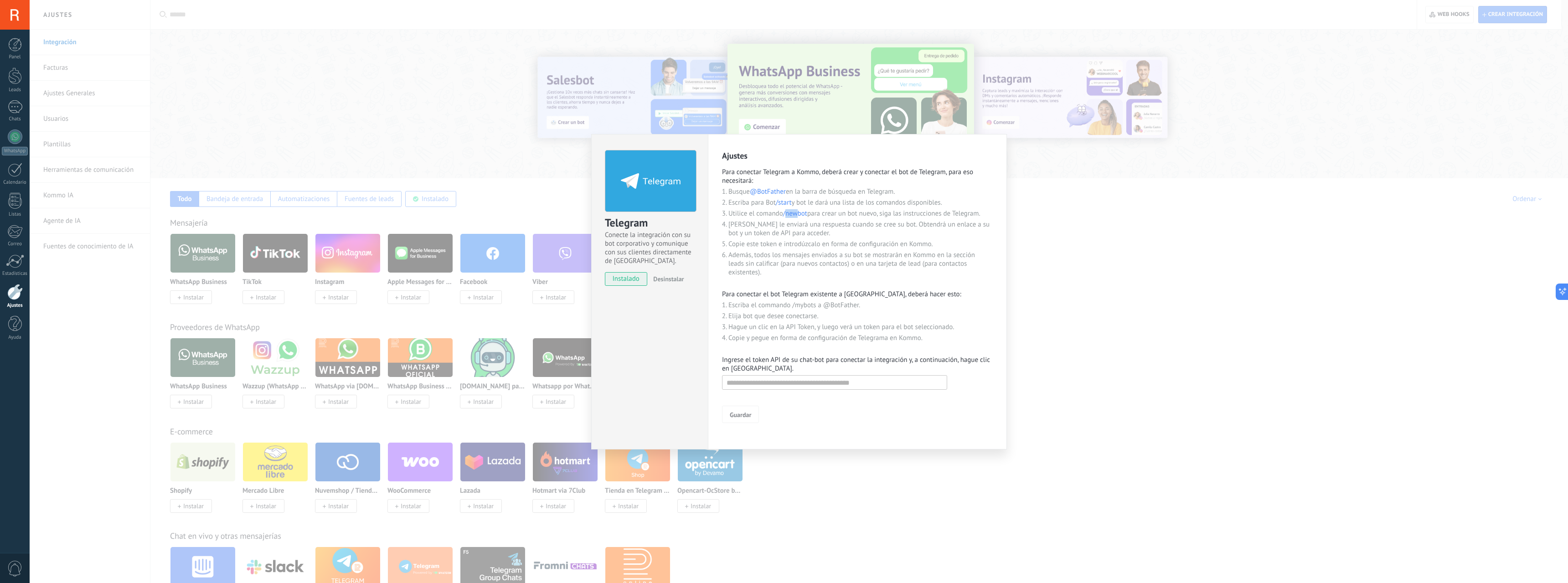
drag, startPoint x: 786, startPoint y: 213, endPoint x: 801, endPoint y: 213, distance: 15.0
click at [801, 213] on span "/newbot" at bounding box center [796, 214] width 24 height 9
drag, startPoint x: 809, startPoint y: 212, endPoint x: 785, endPoint y: 215, distance: 24.2
click at [785, 215] on li "Utilice el comando /newbot para crear un bot nuevo, siga las instrucciones de T…" at bounding box center [861, 214] width 264 height 9
copy span "/newbot"
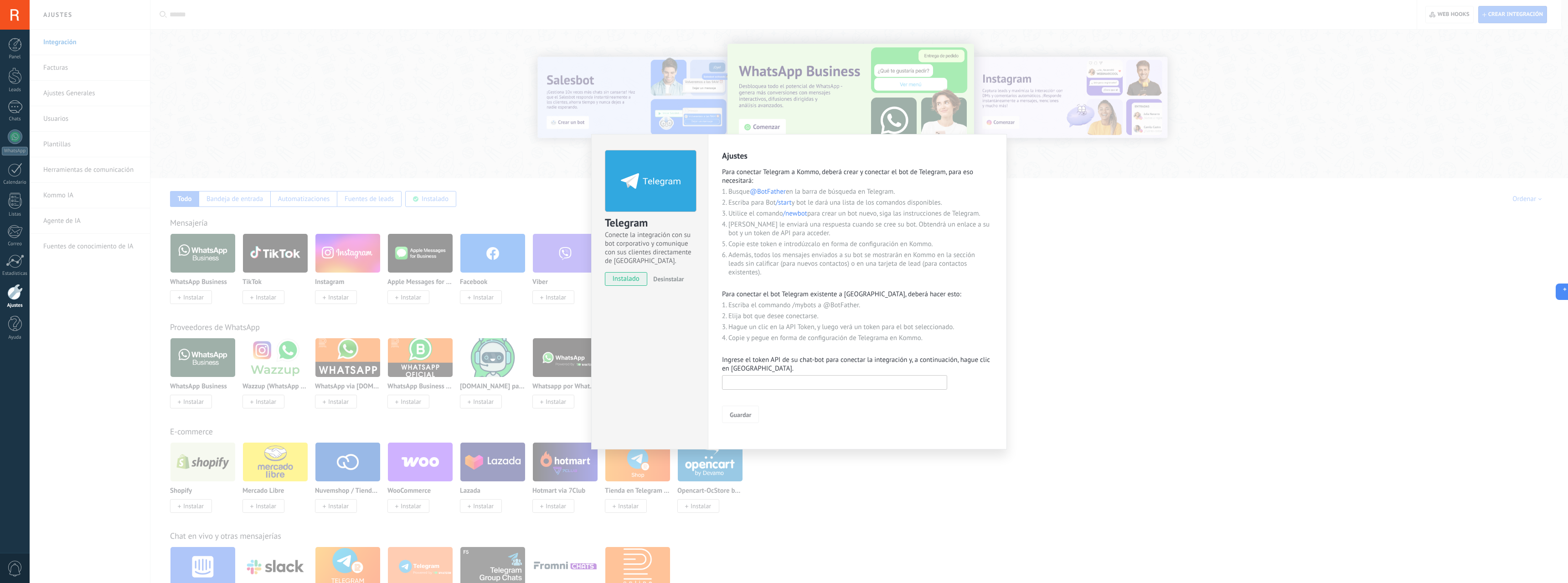
click at [764, 385] on input "text" at bounding box center [835, 382] width 225 height 15
paste input "**********"
type input "**********"
click at [747, 416] on span "Guardar" at bounding box center [740, 414] width 21 height 6
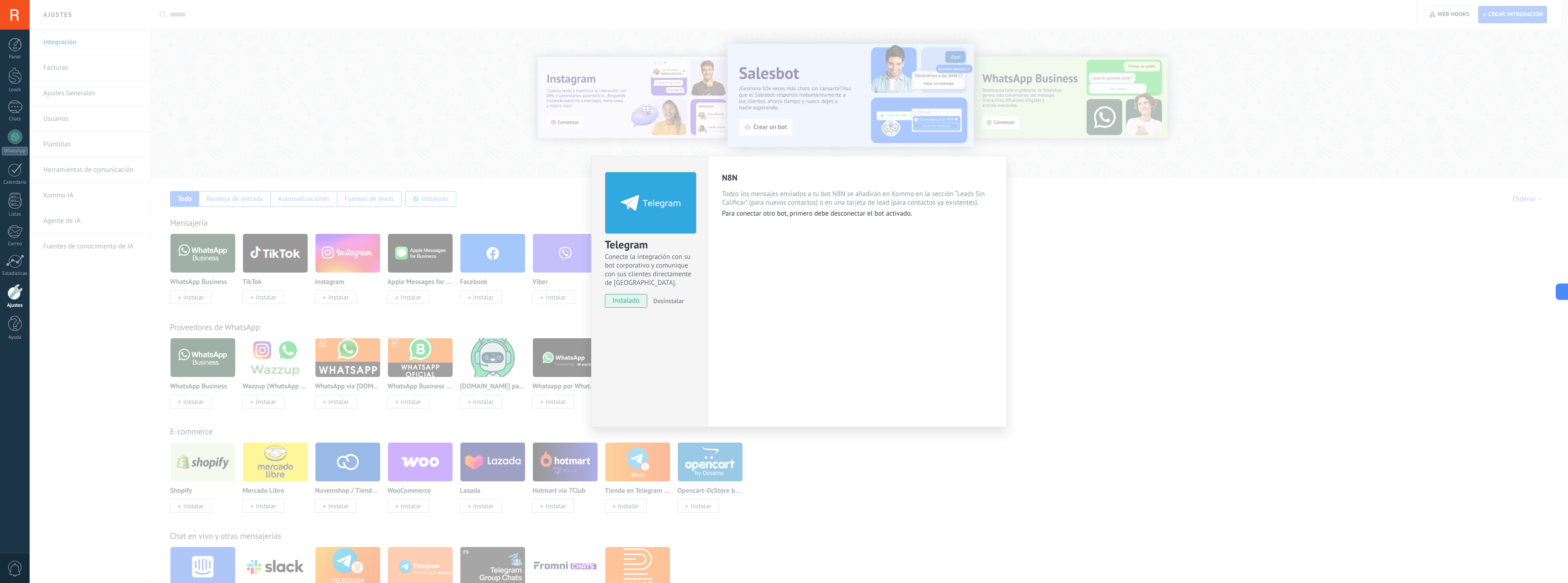
click at [1168, 194] on div "Telegram Conecte la integración con su bot corporativo y comunique con sus clie…" at bounding box center [799, 292] width 1538 height 583
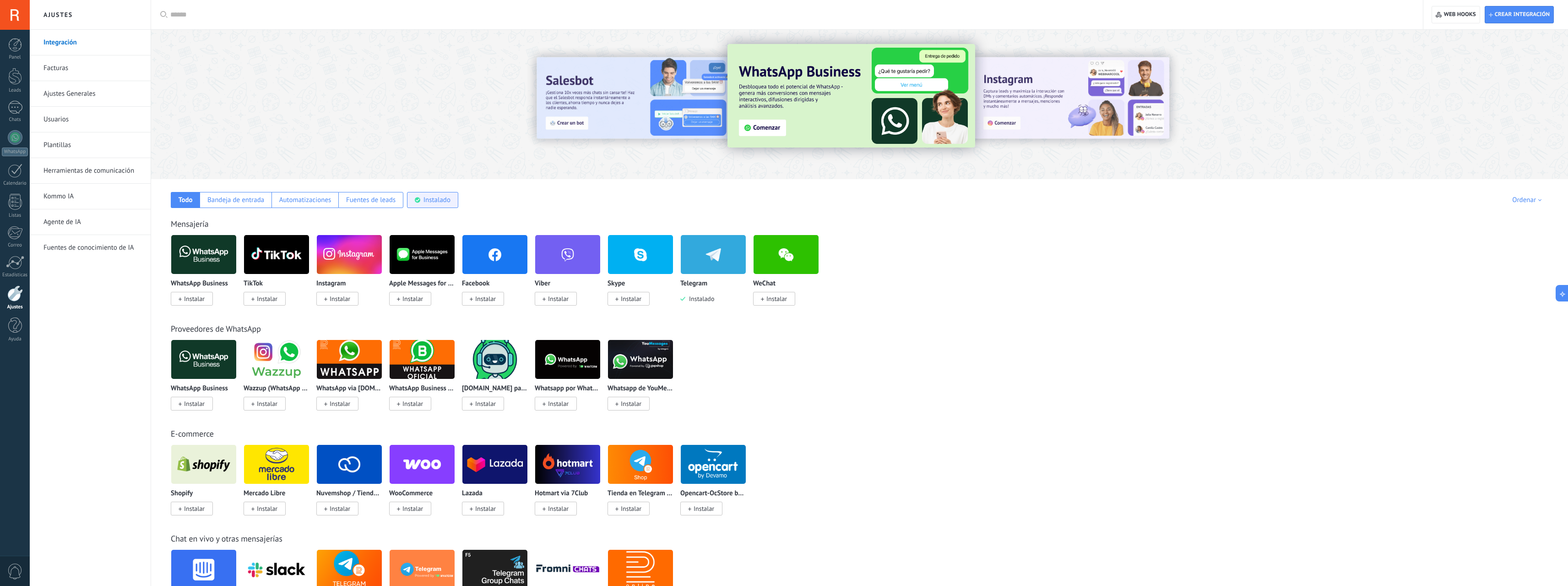
click at [440, 199] on div "Instalado" at bounding box center [437, 200] width 27 height 9
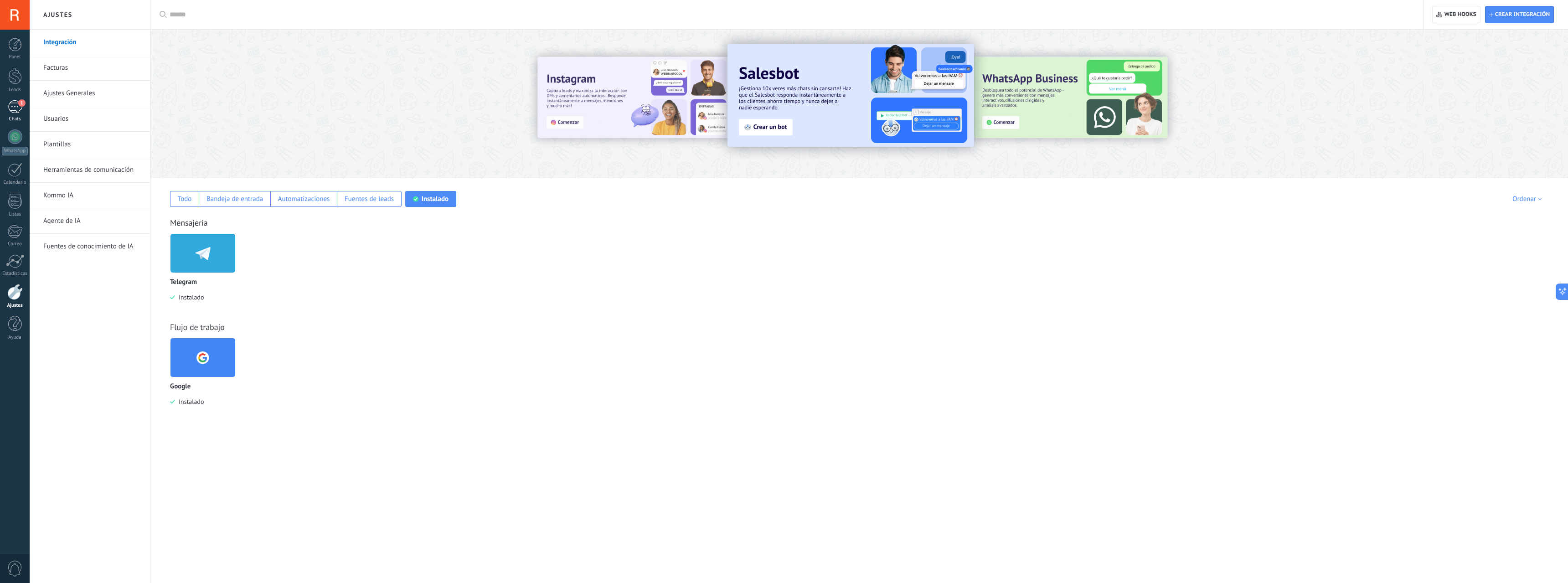
click at [15, 104] on div "1" at bounding box center [15, 107] width 15 height 13
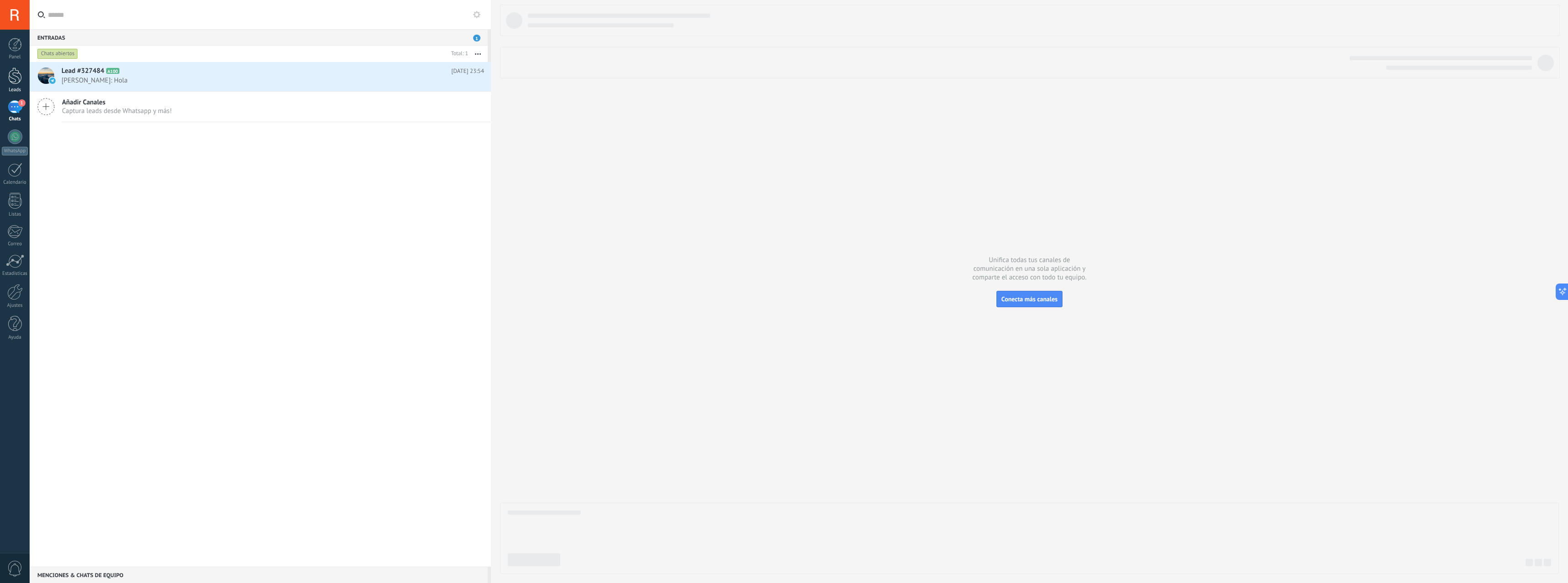
click at [18, 81] on div at bounding box center [15, 76] width 13 height 17
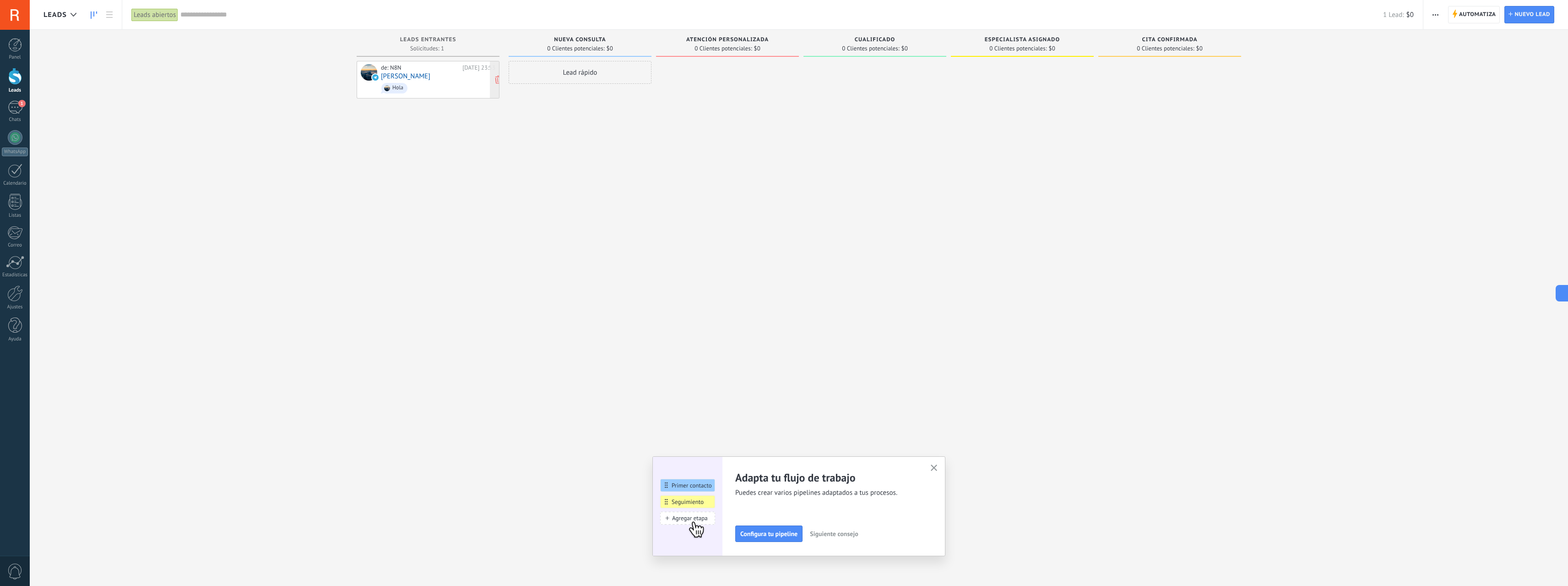
click at [449, 86] on span "Hola" at bounding box center [438, 88] width 114 height 14
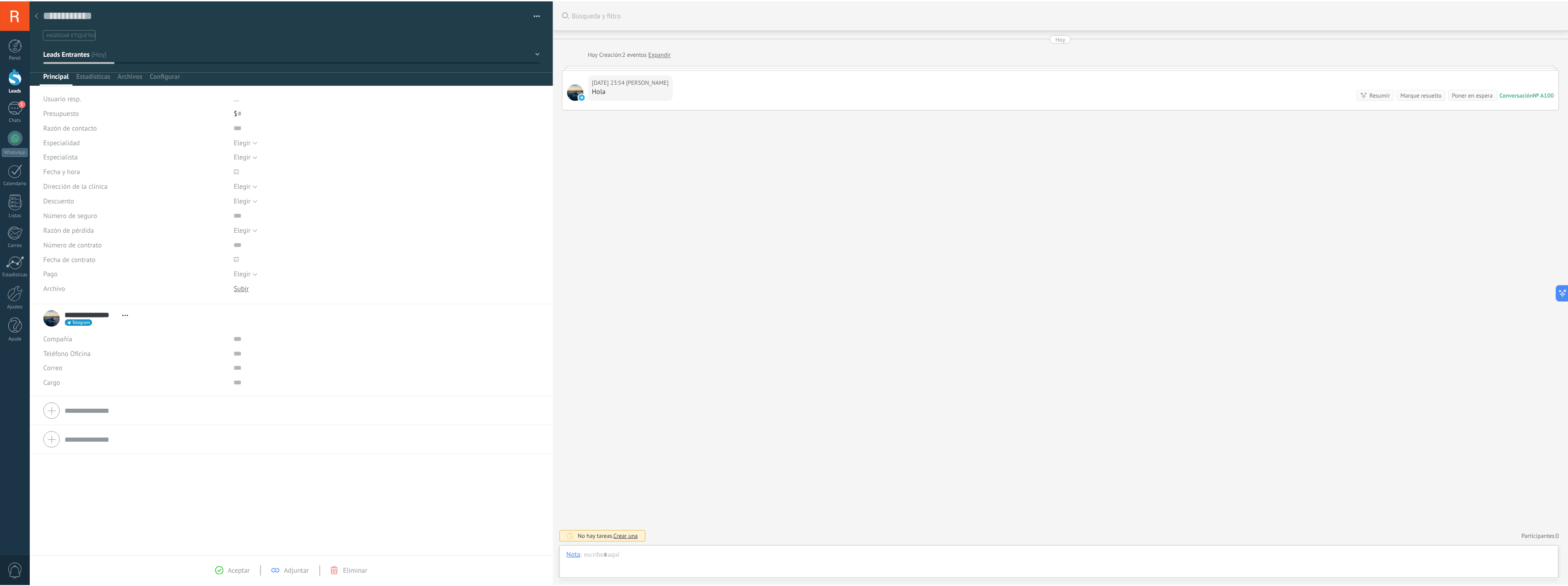
scroll to position [13, 0]
click at [248, 141] on span "Elegir" at bounding box center [243, 142] width 17 height 9
click at [249, 157] on span "Elegir" at bounding box center [243, 157] width 17 height 9
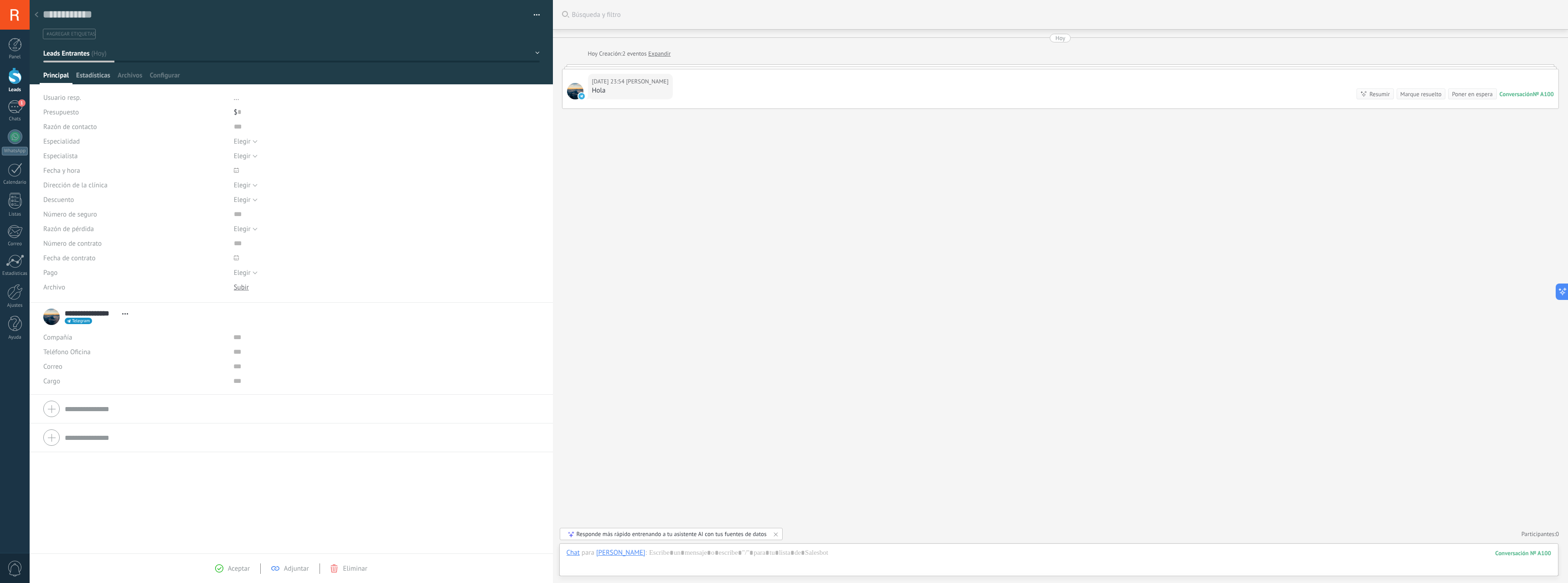
click at [75, 72] on div "Estadísticas" at bounding box center [93, 78] width 41 height 13
click at [131, 75] on span "Archivos" at bounding box center [130, 78] width 24 height 13
click at [172, 74] on span "Configurar" at bounding box center [164, 78] width 30 height 13
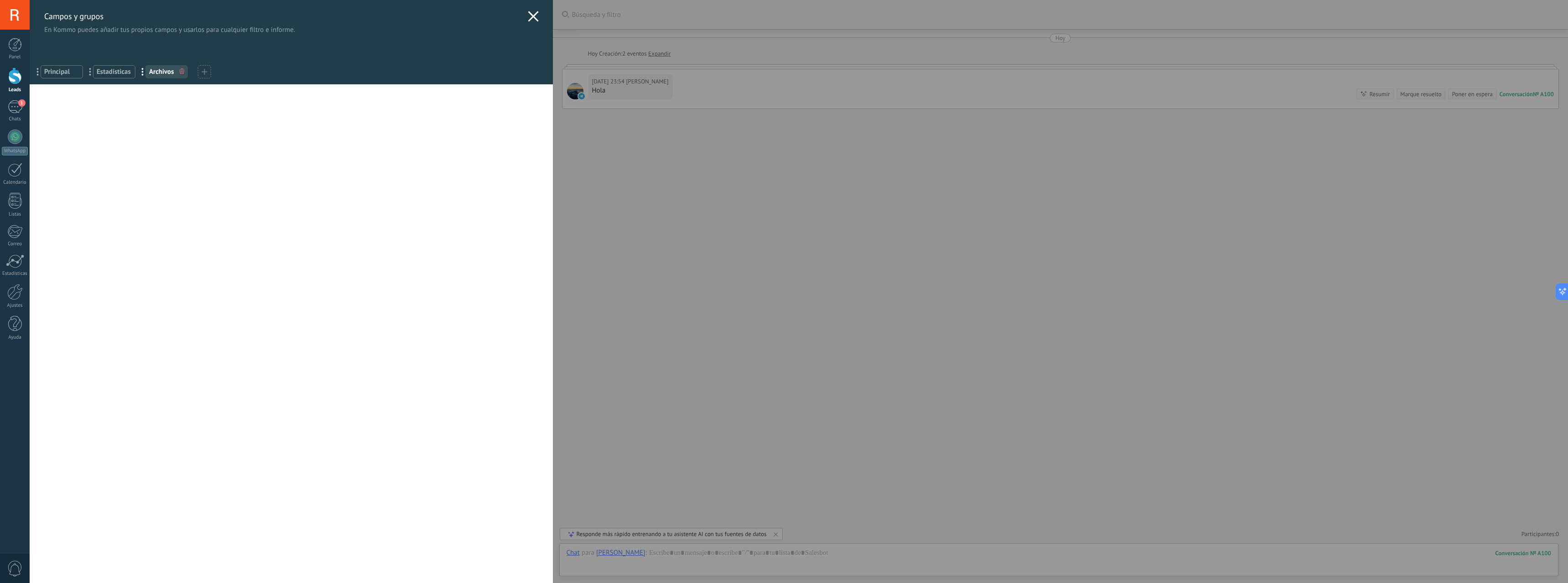
click at [55, 75] on span "Principal" at bounding box center [62, 72] width 35 height 9
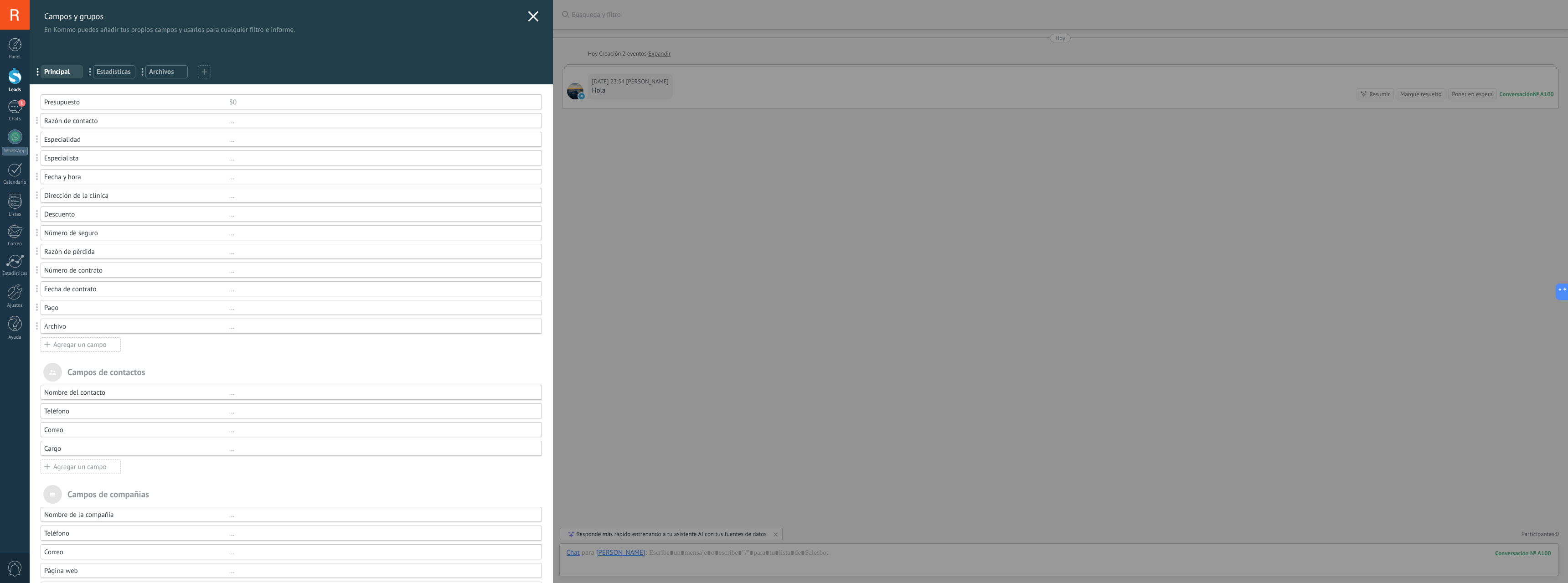
click at [229, 139] on div "..." at bounding box center [382, 139] width 304 height 9
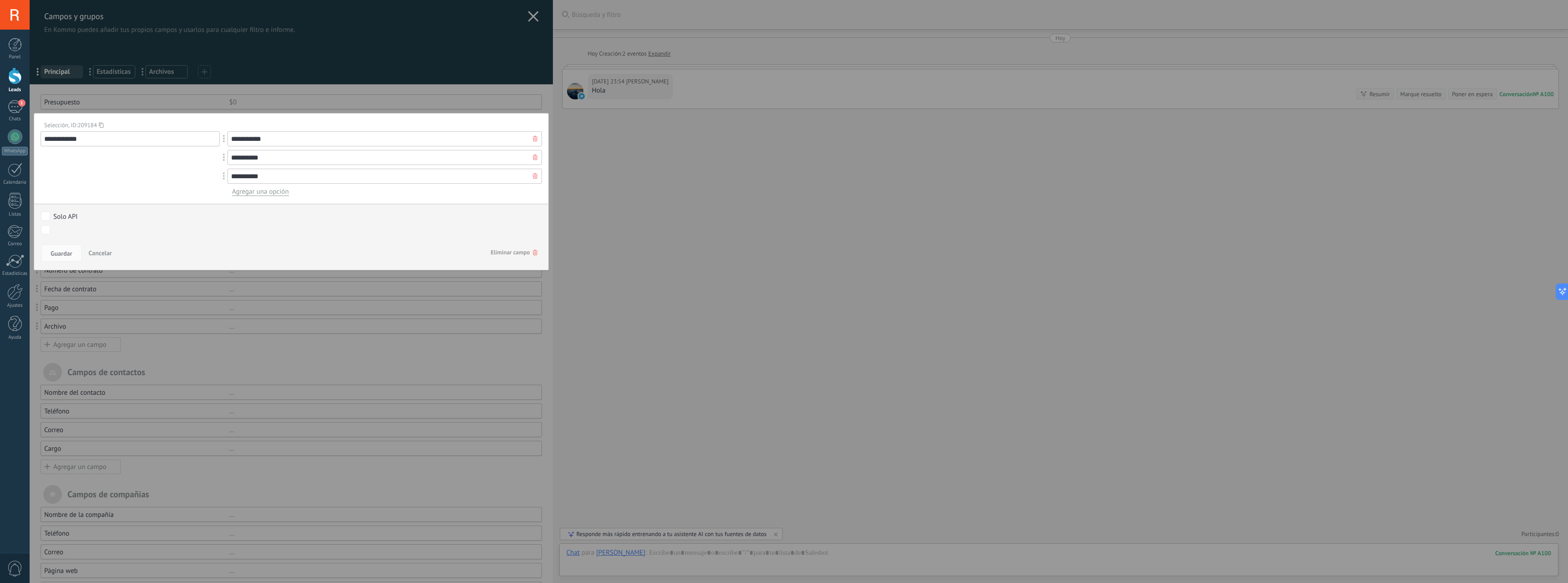
click at [531, 18] on div at bounding box center [292, 316] width 523 height 632
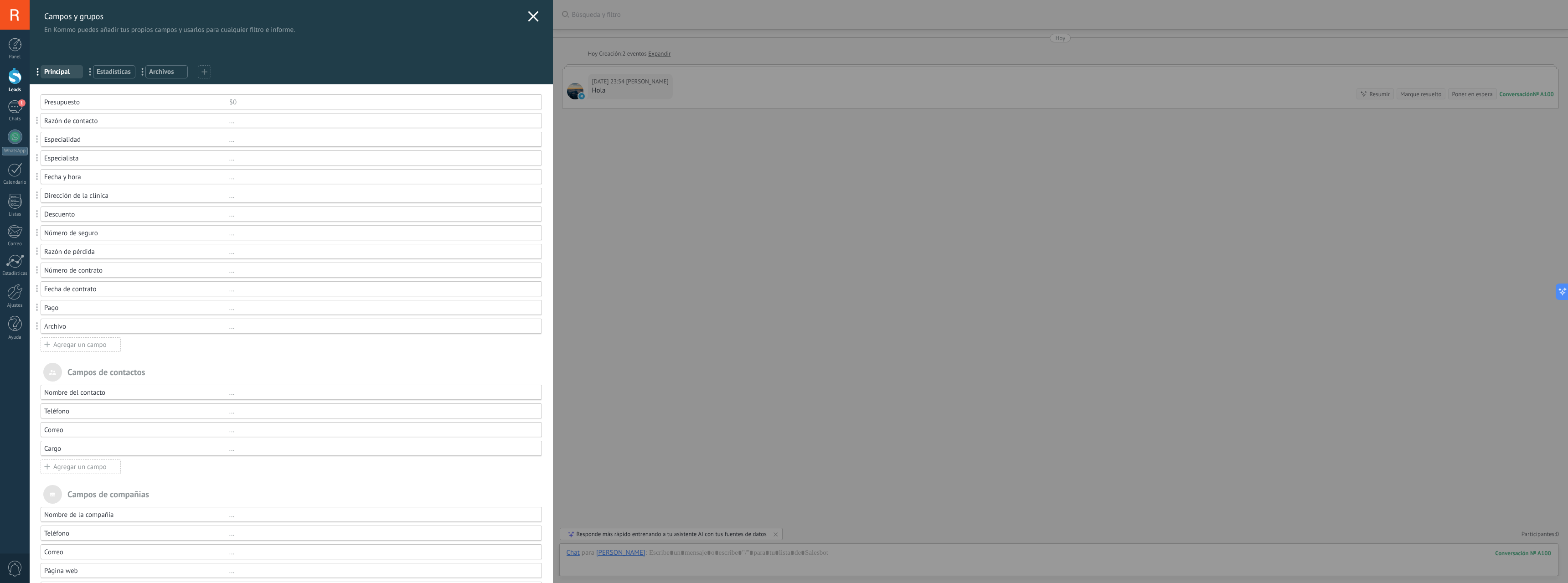
click at [30, 79] on div "Campos y grupos En Kommo puedes añadir tus propios campos y usarlos para cualqu…" at bounding box center [799, 292] width 1538 height 583
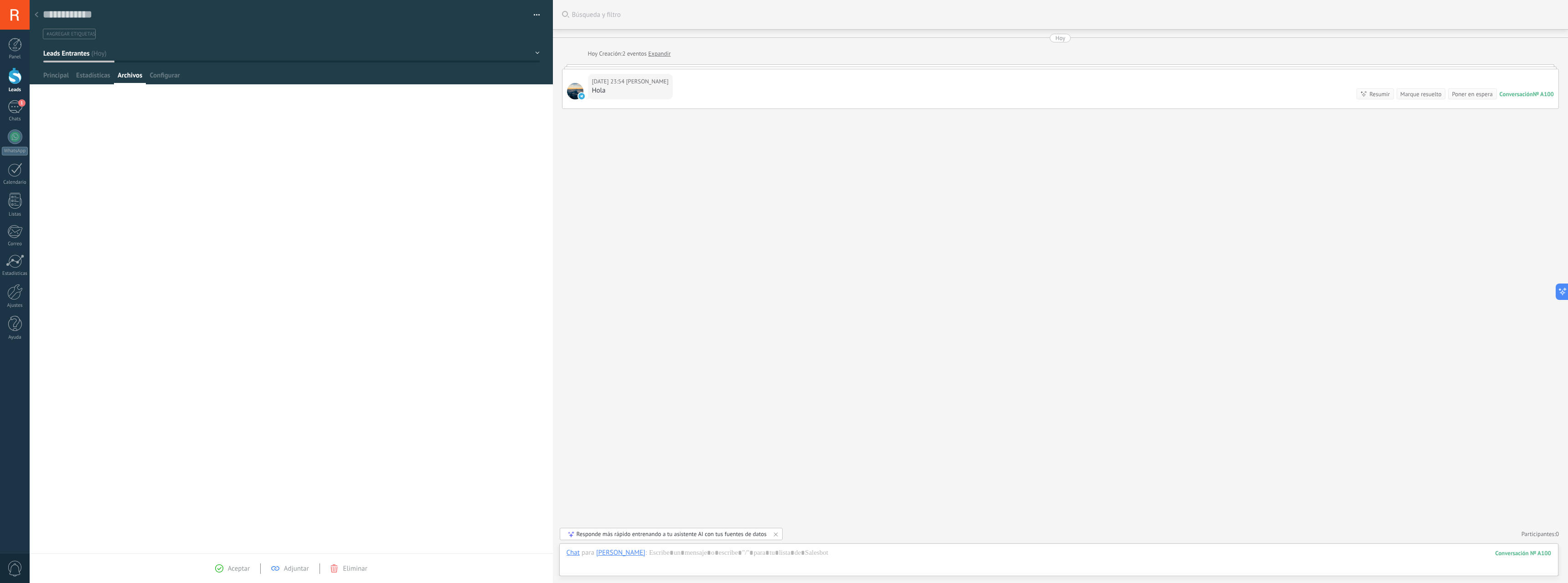
click at [12, 84] on div at bounding box center [15, 76] width 13 height 17
